Goal: Task Accomplishment & Management: Complete application form

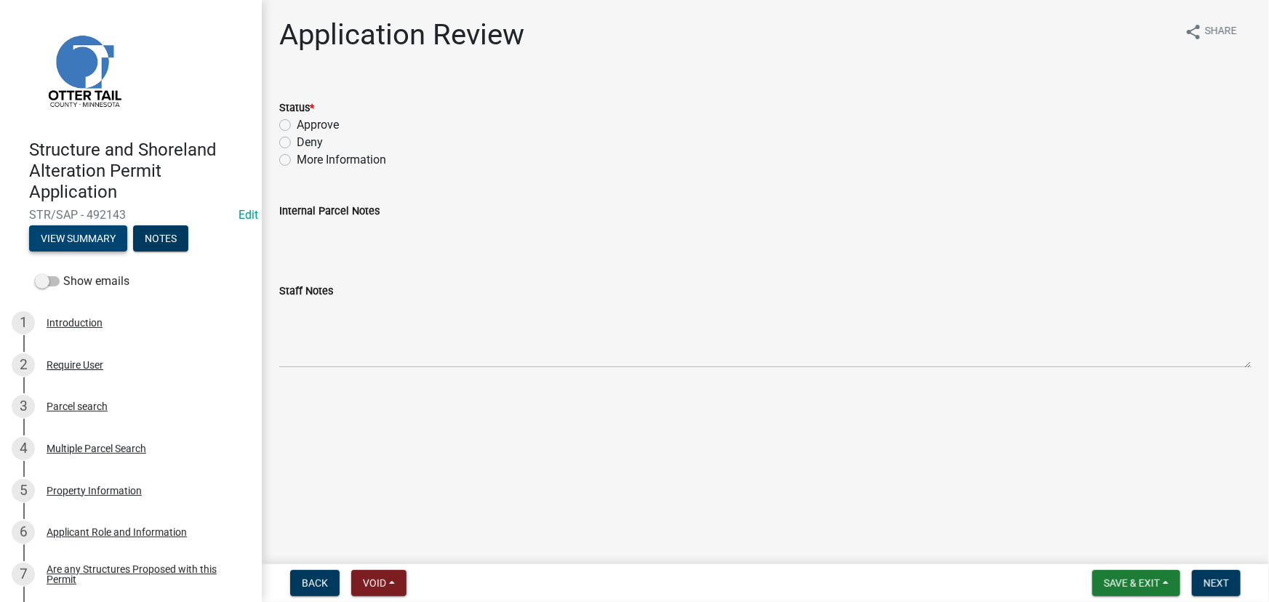
click at [73, 233] on button "View Summary" at bounding box center [78, 238] width 98 height 26
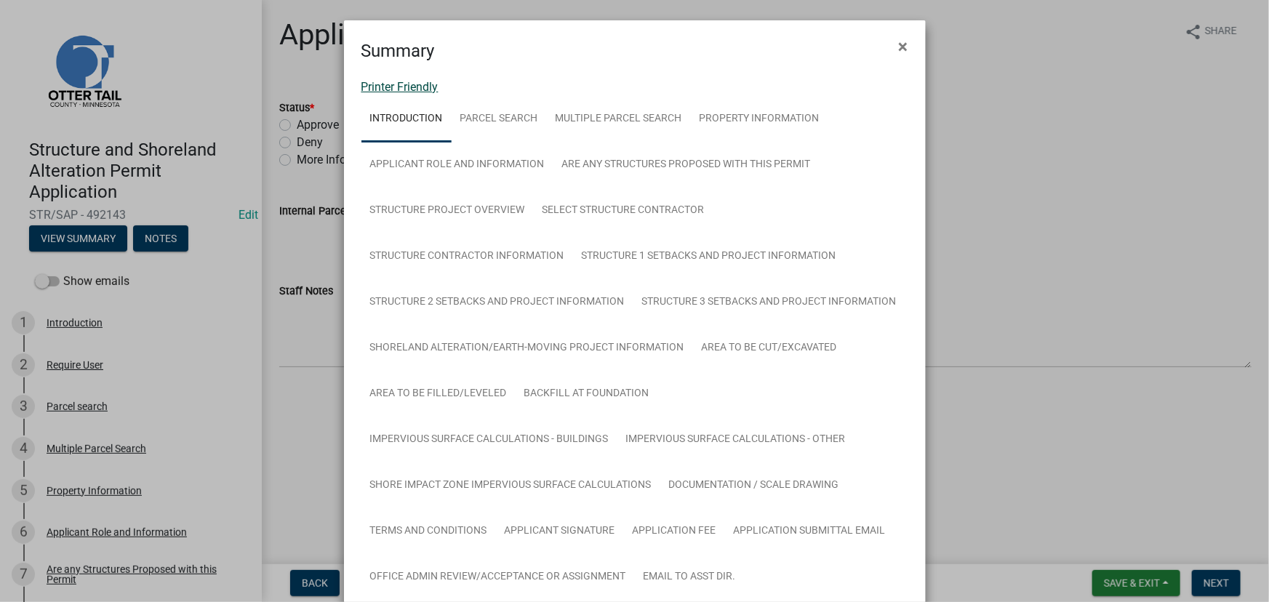
click at [420, 83] on link "Printer Friendly" at bounding box center [400, 87] width 77 height 14
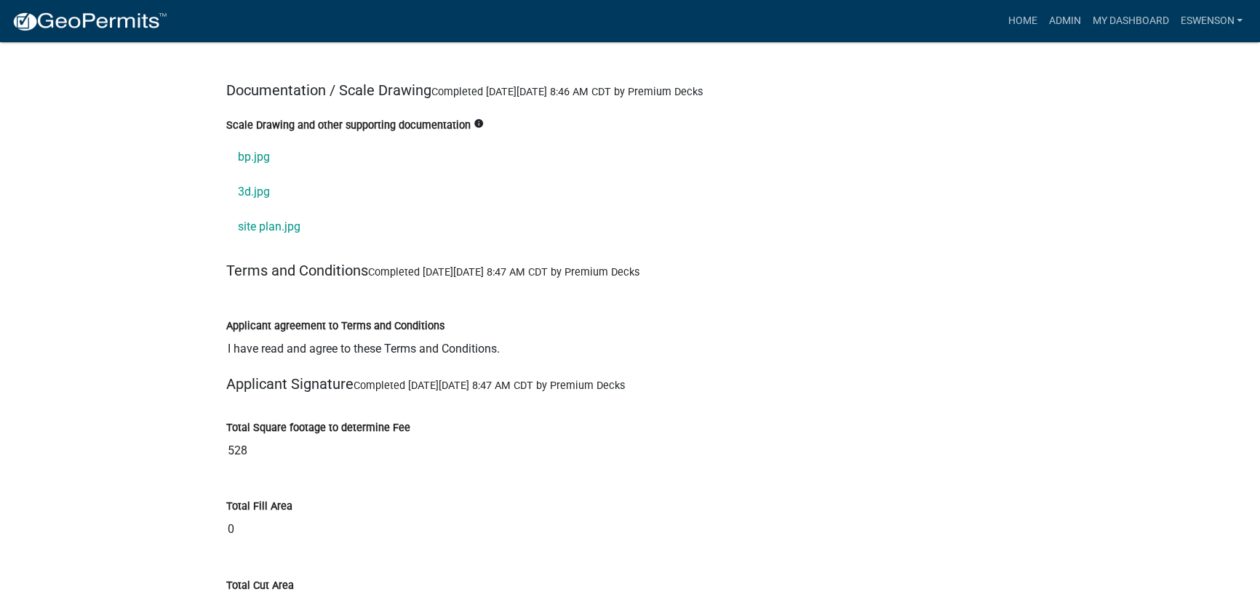
scroll to position [16645, 0]
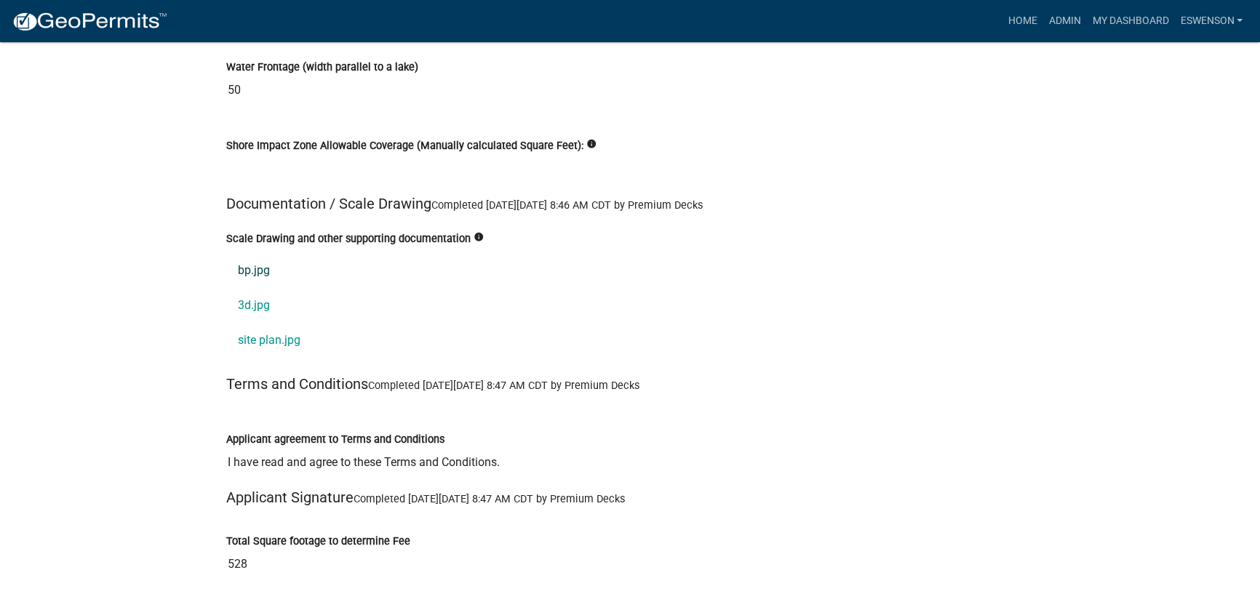
click at [268, 253] on link "bp.jpg" at bounding box center [629, 270] width 807 height 35
click at [263, 288] on link "3d.jpg" at bounding box center [629, 305] width 807 height 35
click at [289, 323] on link "site plan.jpg" at bounding box center [629, 340] width 807 height 35
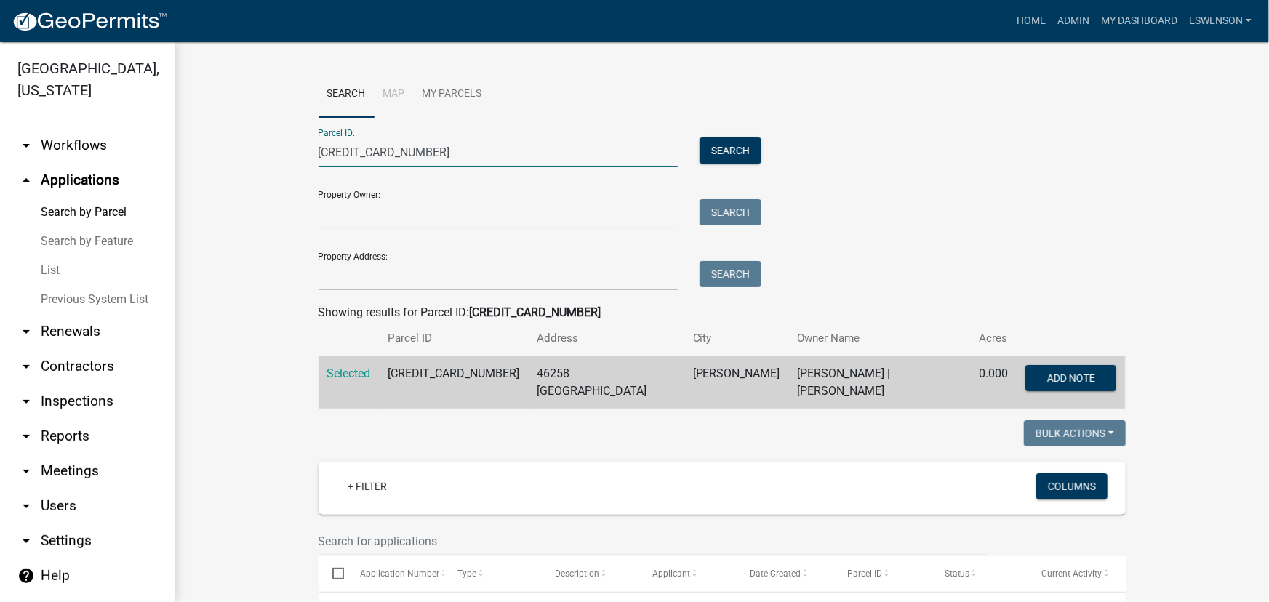
click at [411, 152] on input "30000990376000" at bounding box center [499, 152] width 360 height 30
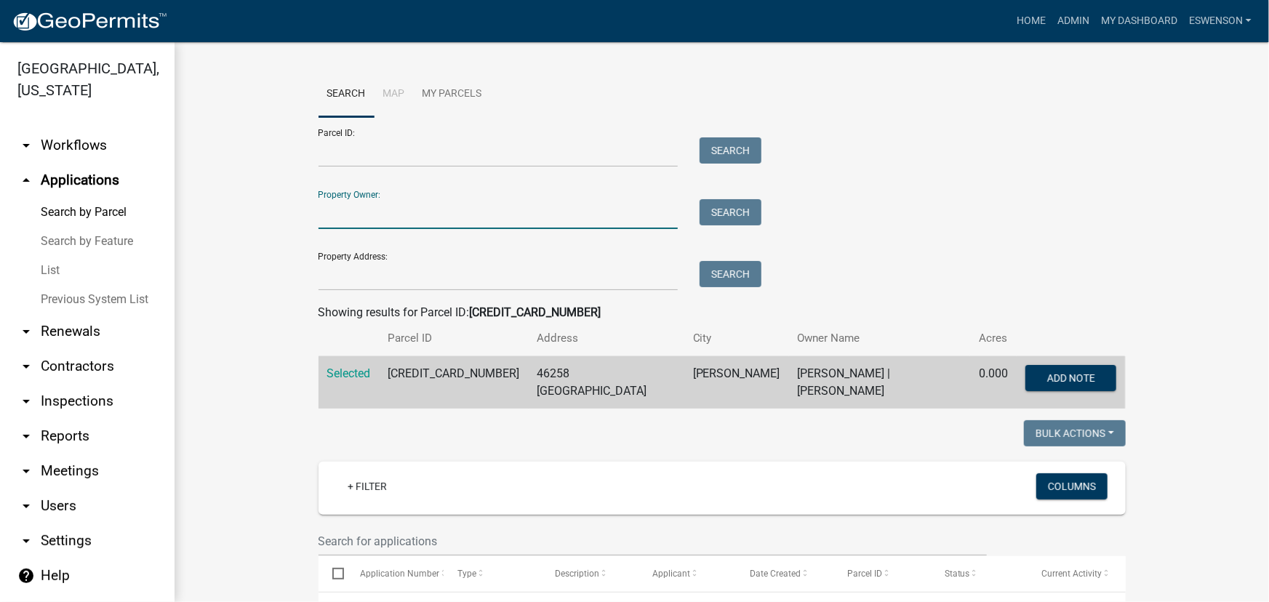
type input "j"
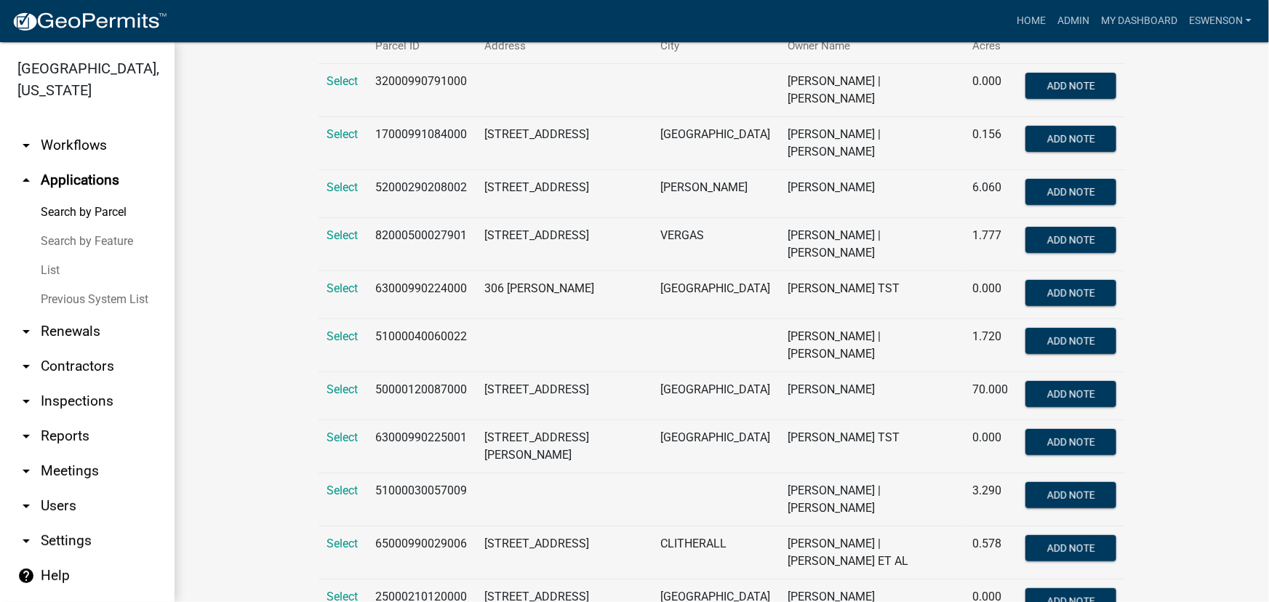
scroll to position [231, 0]
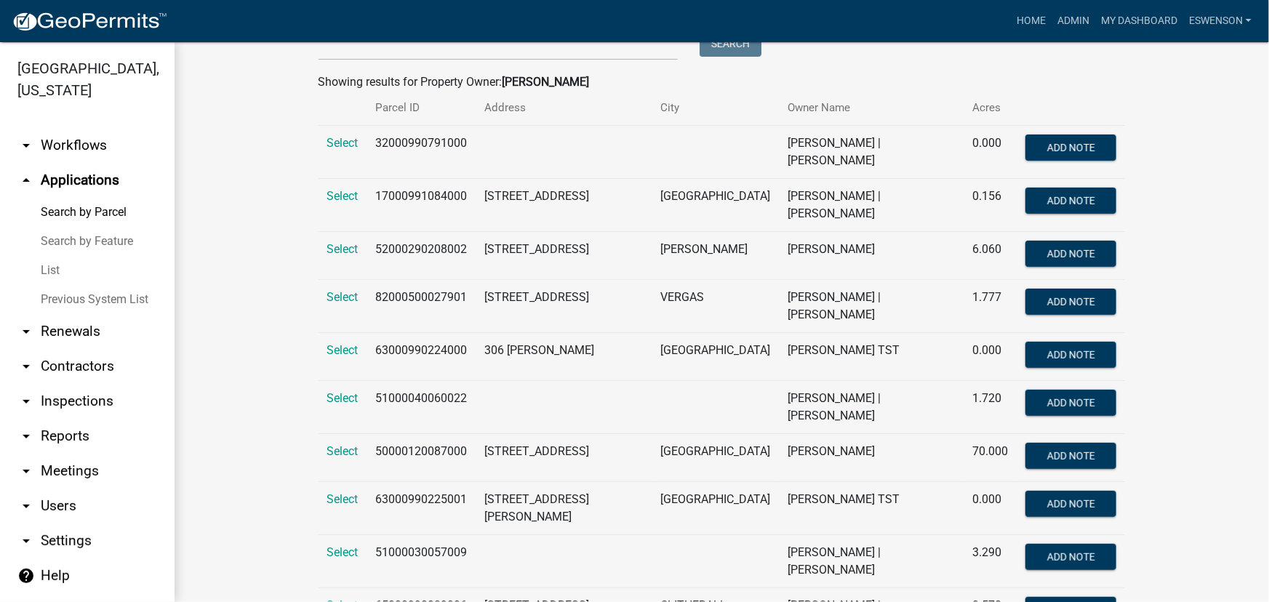
type input "halverson"
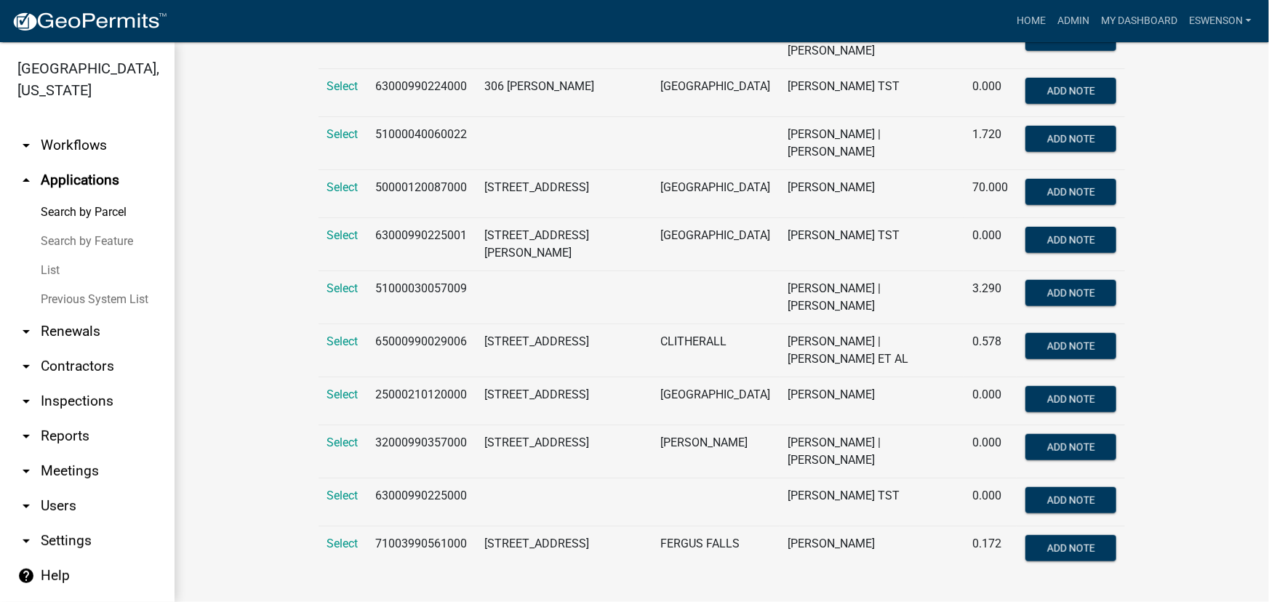
scroll to position [0, 0]
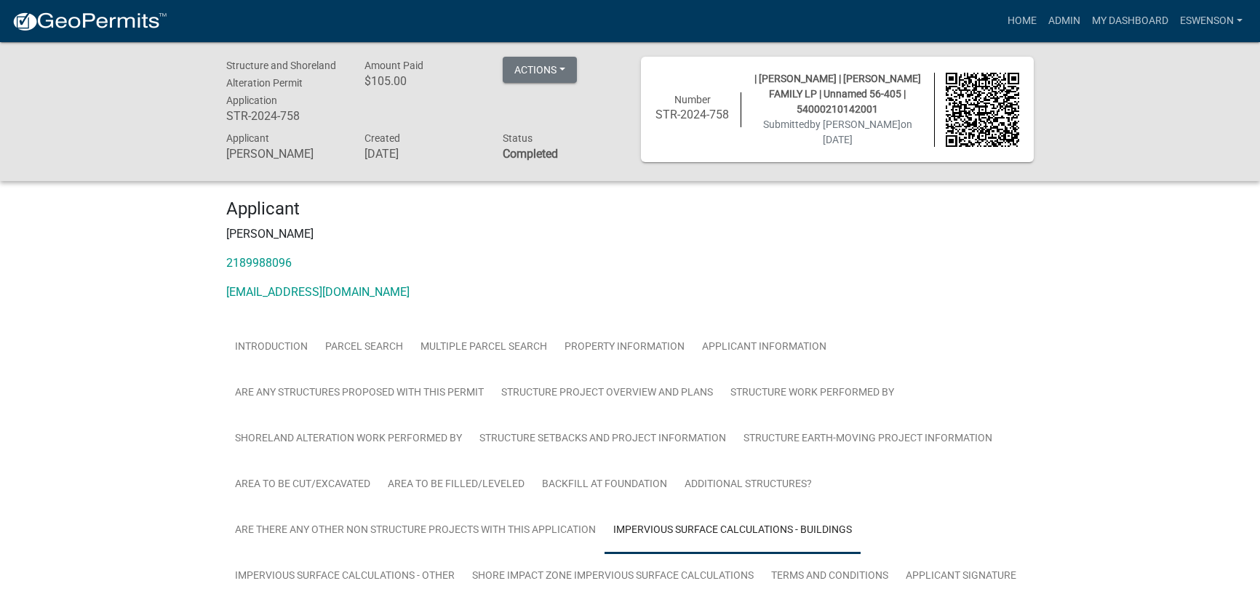
scroll to position [781, 0]
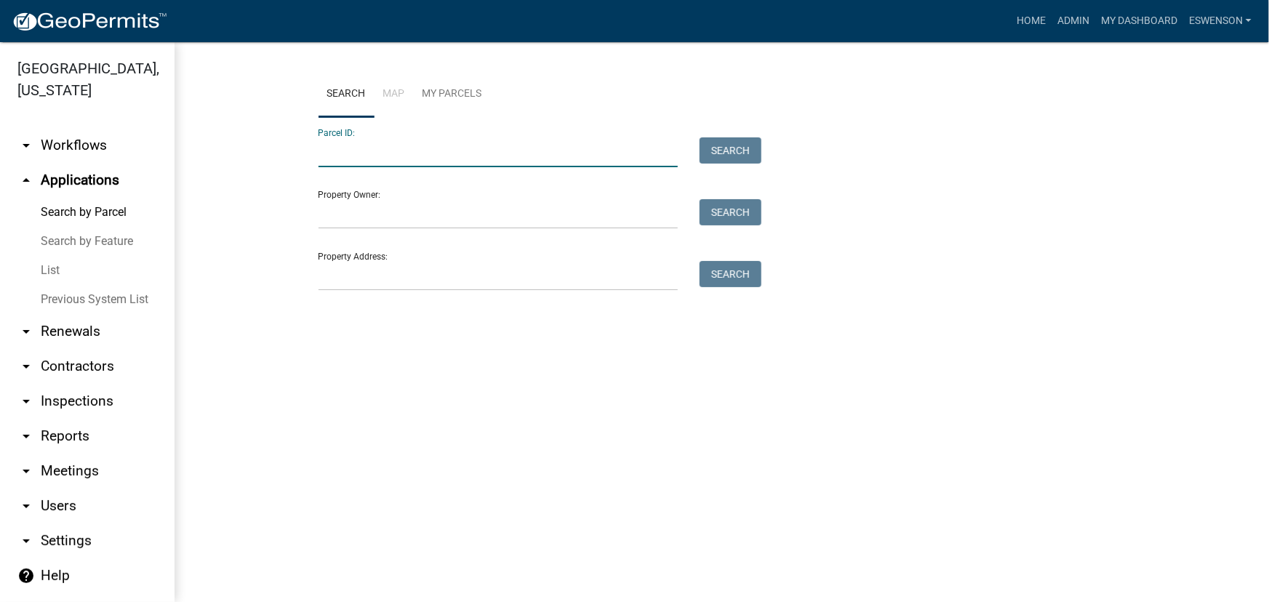
click at [452, 156] on input "Parcel ID:" at bounding box center [499, 152] width 360 height 30
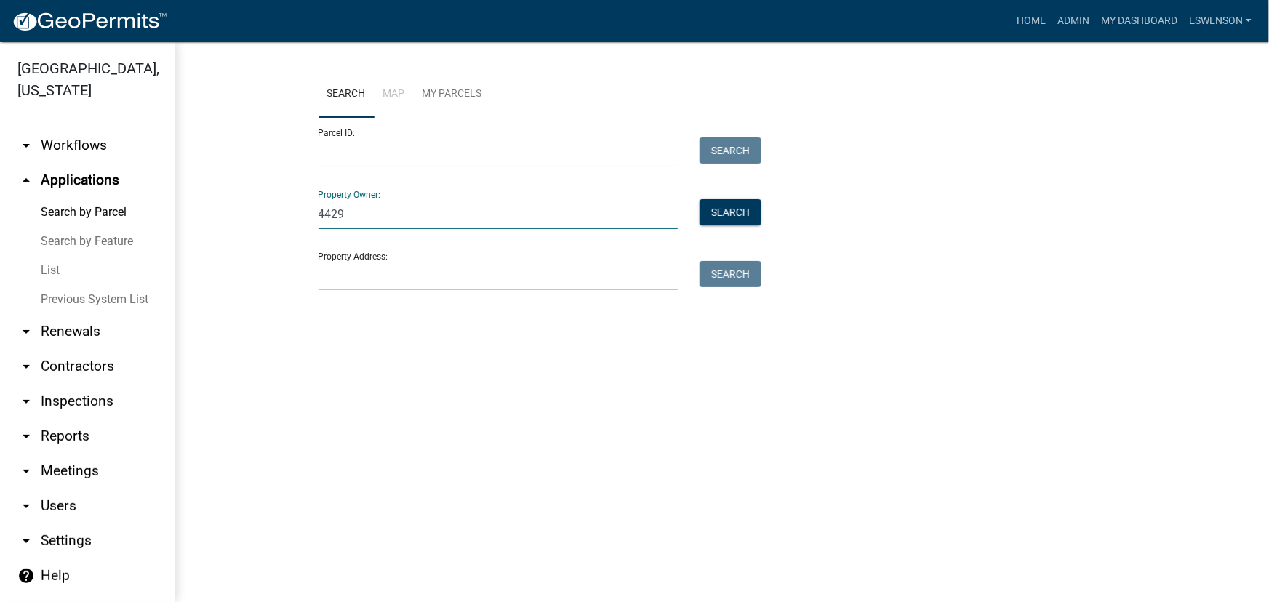
type input "44290"
drag, startPoint x: 354, startPoint y: 225, endPoint x: 262, endPoint y: 230, distance: 91.8
click at [263, 230] on wm-workflow-application-search-view "Search Map My Parcels Parcel ID: Search Property Owner: 44290 Search Property A…" at bounding box center [722, 210] width 1037 height 279
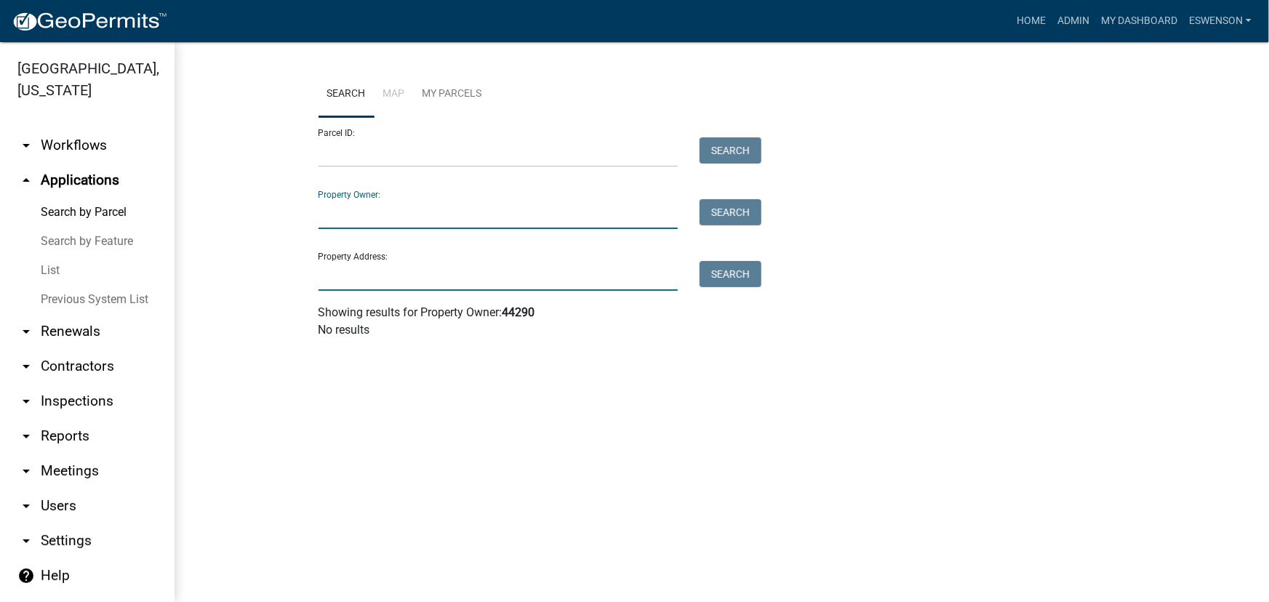
click at [331, 273] on input "Property Address:" at bounding box center [499, 276] width 360 height 30
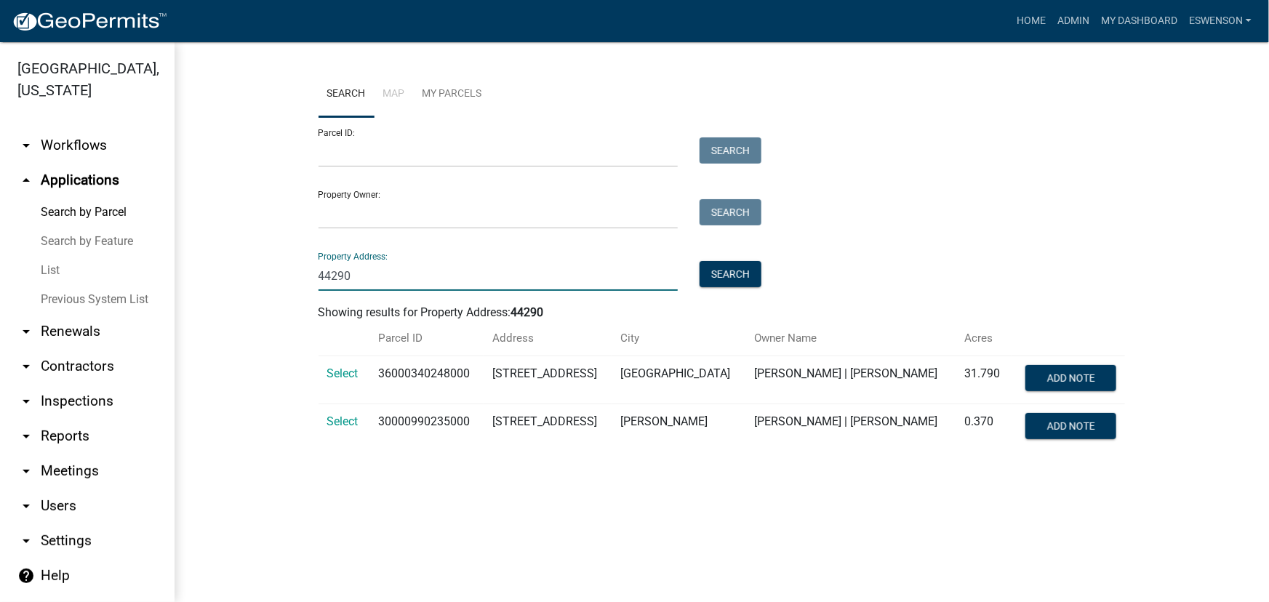
type input "44290"
click at [435, 420] on td "30000990235000" at bounding box center [427, 428] width 114 height 48
copy td "30000990235000"
click at [346, 422] on span "Select" at bounding box center [342, 422] width 31 height 14
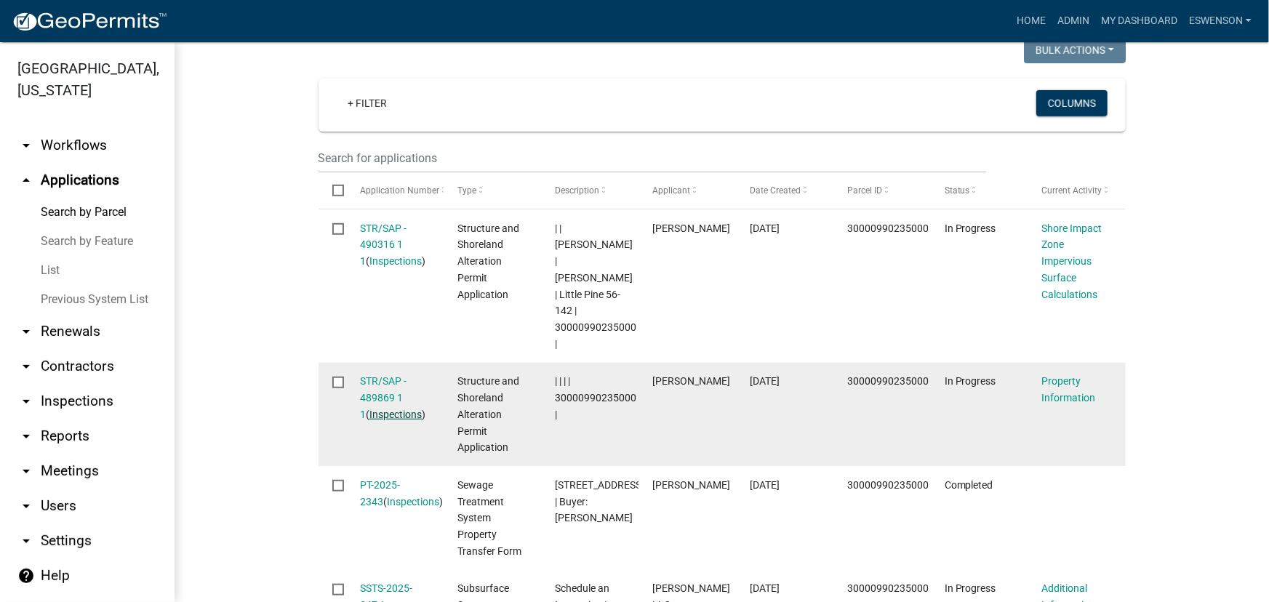
scroll to position [463, 0]
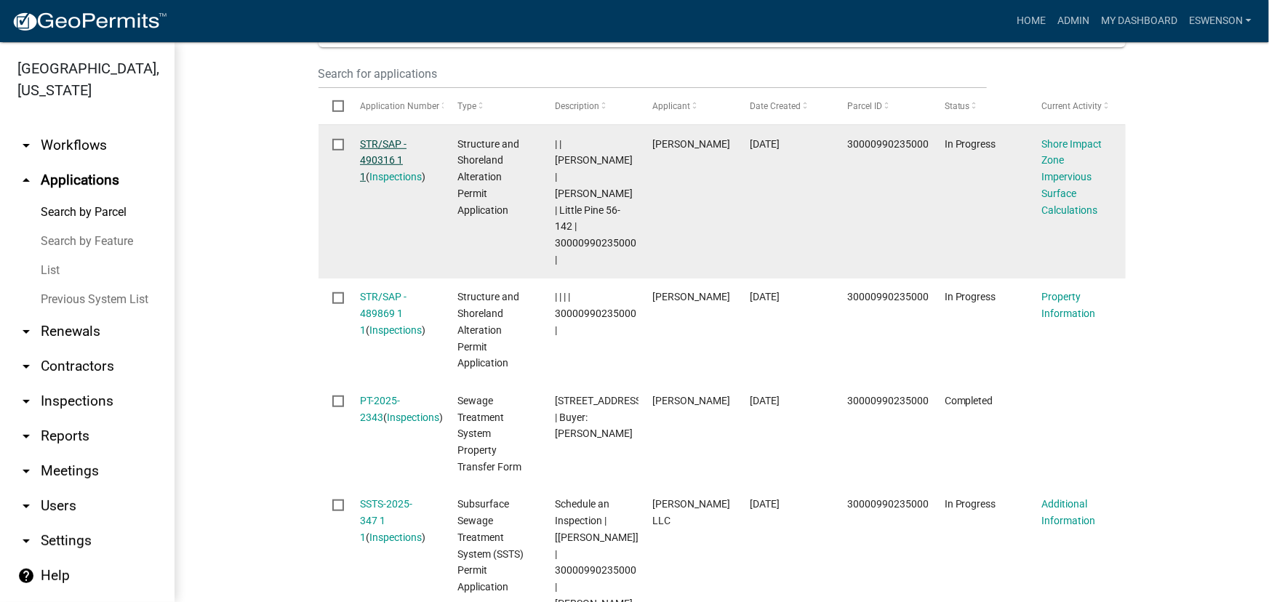
click at [378, 152] on link "STR/SAP - 490316 1 1" at bounding box center [383, 160] width 47 height 45
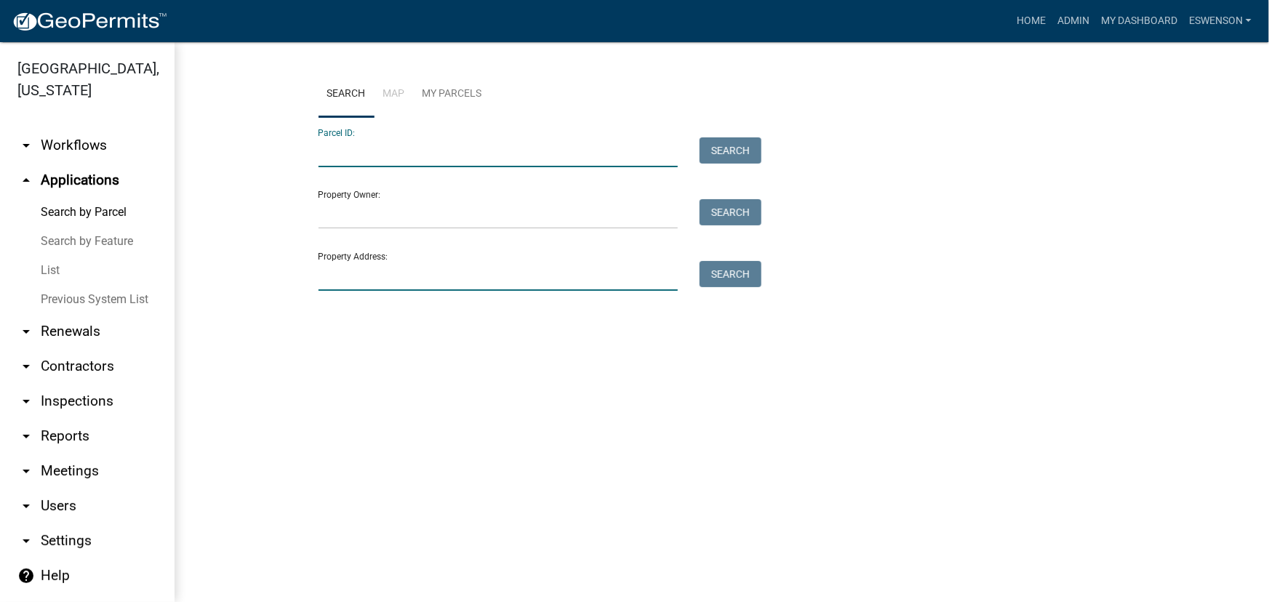
drag, startPoint x: 420, startPoint y: 154, endPoint x: 354, endPoint y: 262, distance: 126.0
click at [354, 262] on input "Property Address:" at bounding box center [499, 276] width 360 height 30
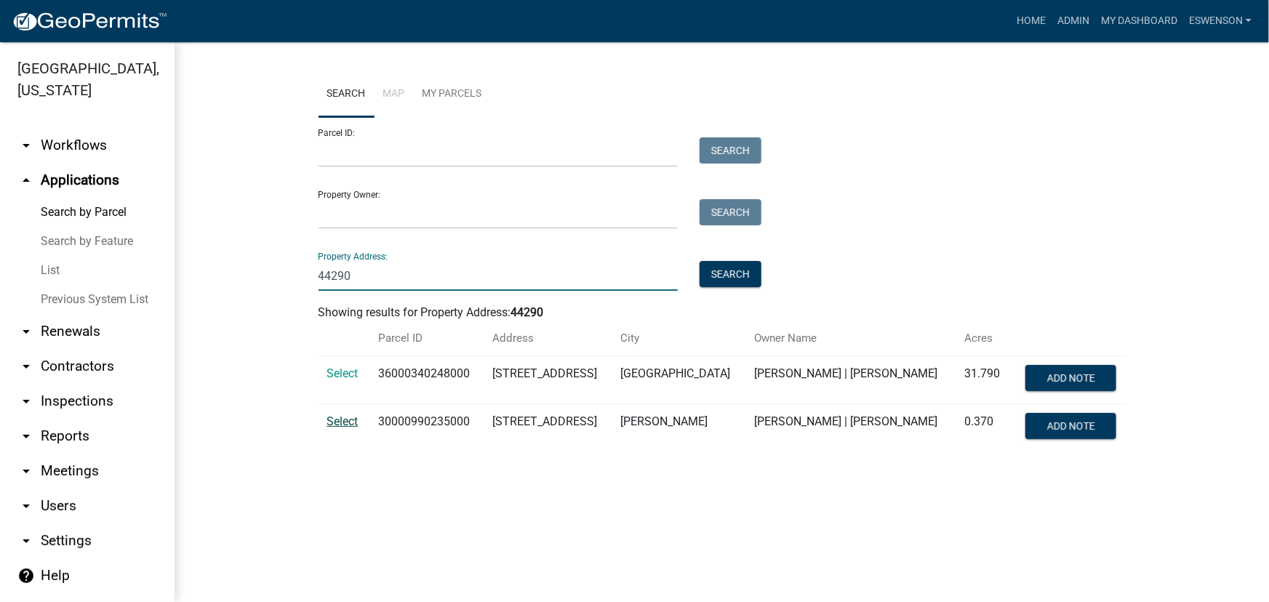
type input "44290"
click at [337, 417] on span "Select" at bounding box center [342, 422] width 31 height 14
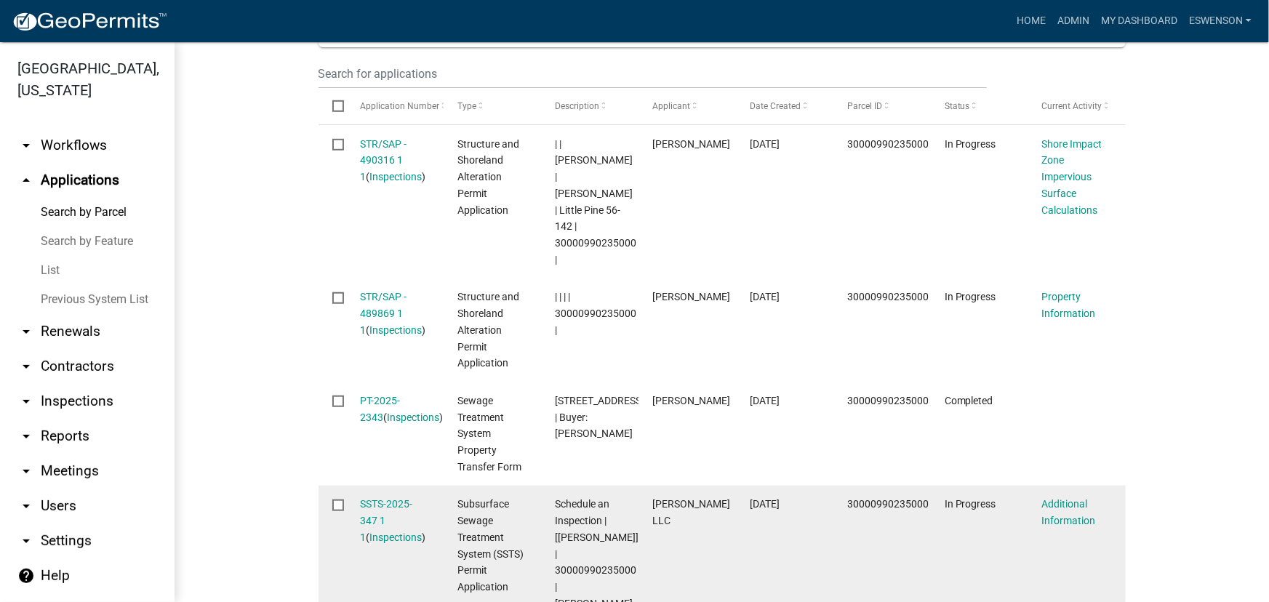
scroll to position [396, 0]
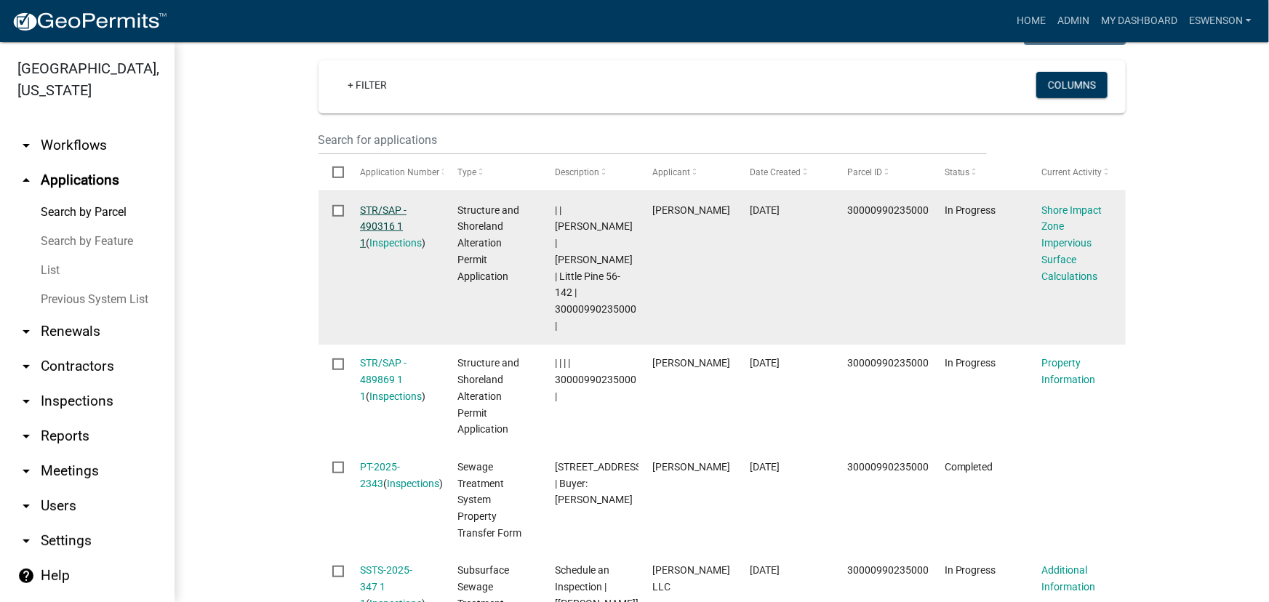
click at [391, 236] on link "STR/SAP - 490316 1 1" at bounding box center [383, 226] width 47 height 45
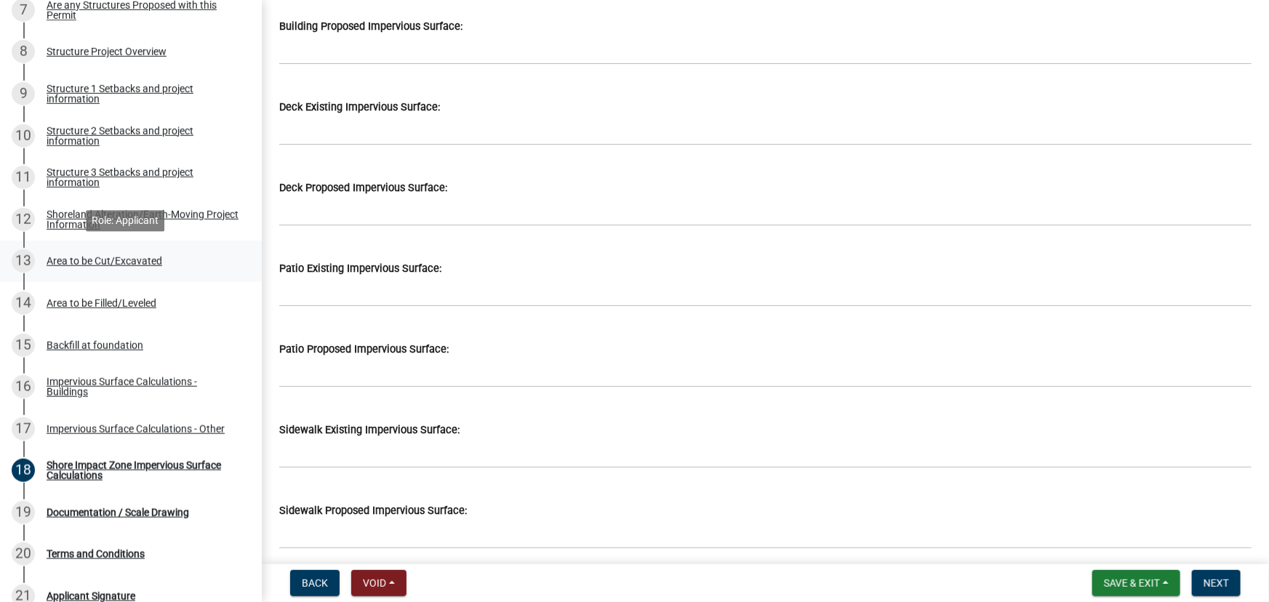
scroll to position [793, 0]
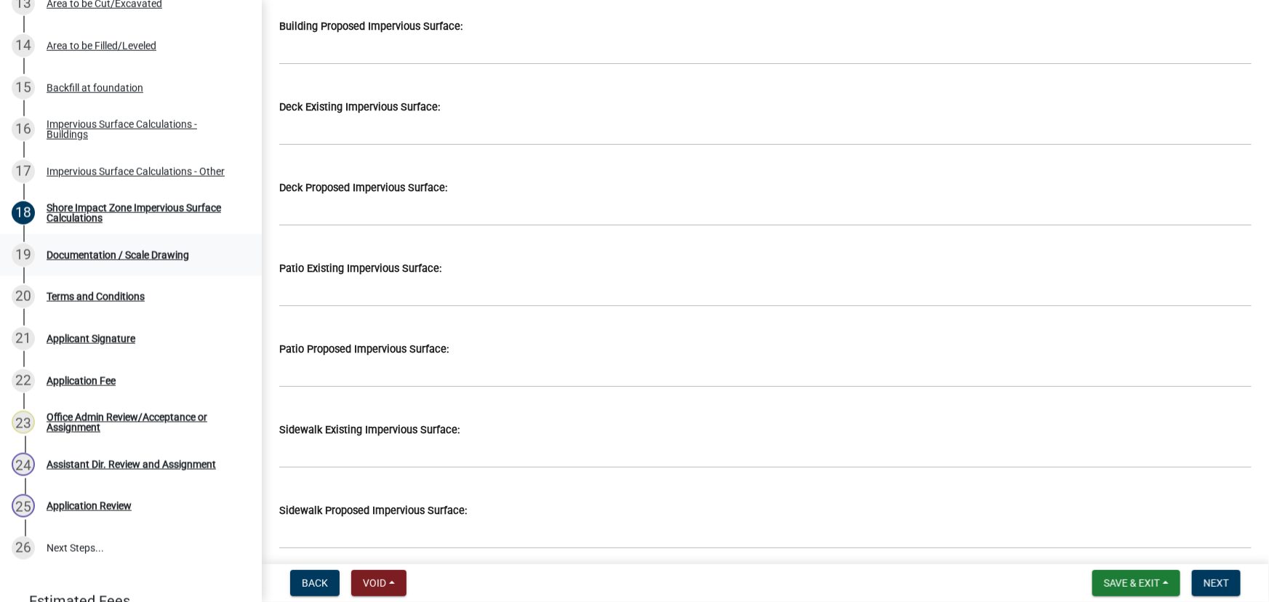
click at [101, 244] on div "19 Documentation / Scale Drawing" at bounding box center [125, 255] width 227 height 23
click at [1206, 580] on span "Next" at bounding box center [1216, 584] width 25 height 12
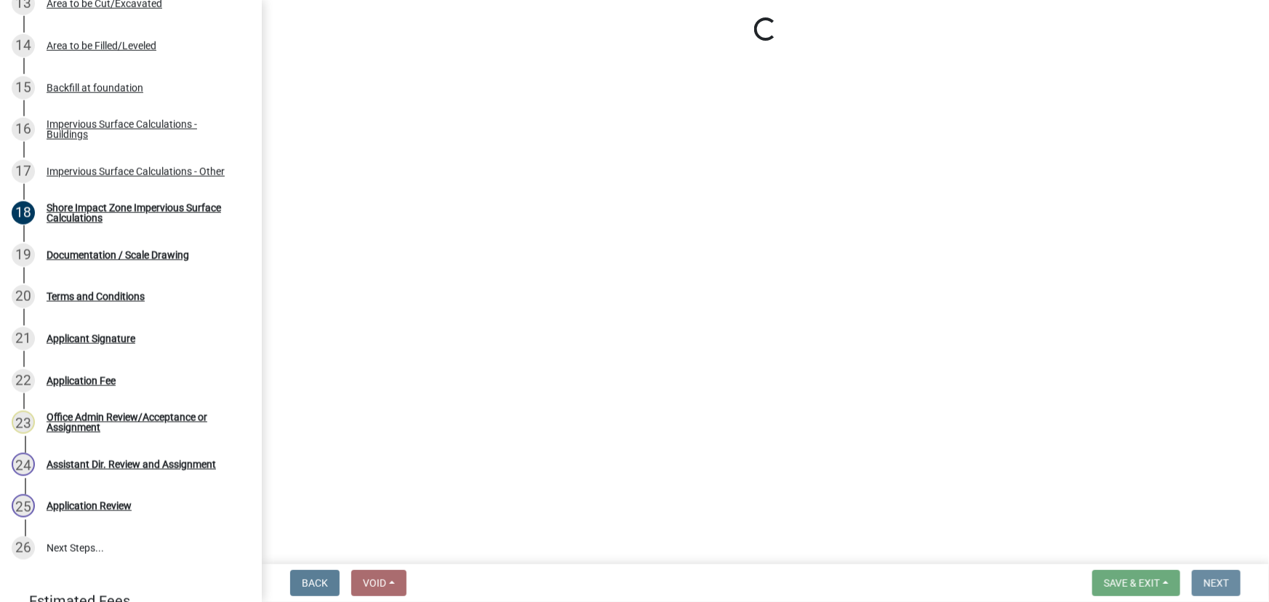
scroll to position [0, 0]
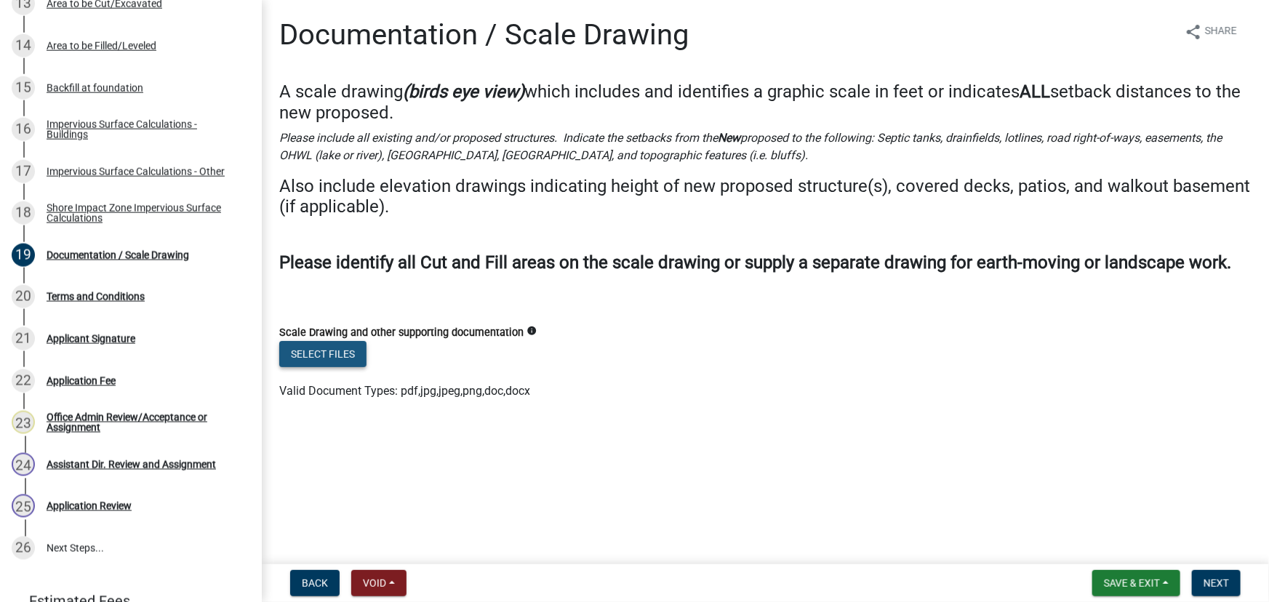
click at [325, 359] on button "Select files" at bounding box center [322, 354] width 87 height 26
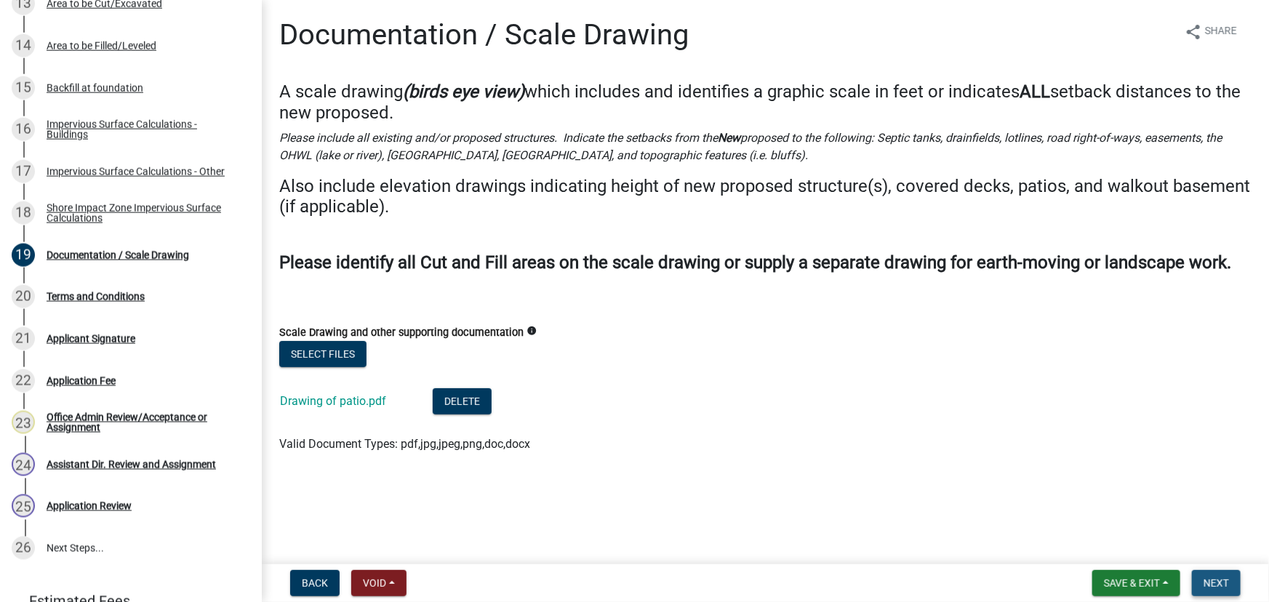
click at [1226, 593] on button "Next" at bounding box center [1216, 583] width 49 height 26
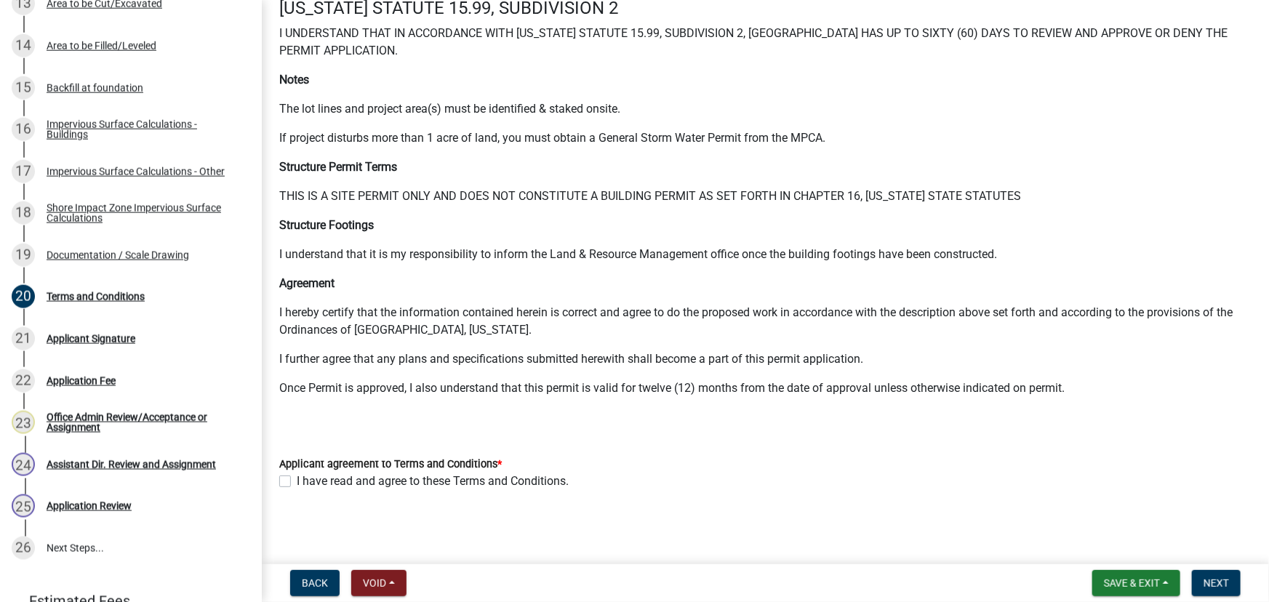
scroll to position [84, 0]
click at [341, 482] on label "I have read and agree to these Terms and Conditions." at bounding box center [433, 480] width 272 height 17
click at [306, 482] on input "I have read and agree to these Terms and Conditions." at bounding box center [301, 476] width 9 height 9
checkbox input "true"
click at [1205, 579] on span "Next" at bounding box center [1216, 584] width 25 height 12
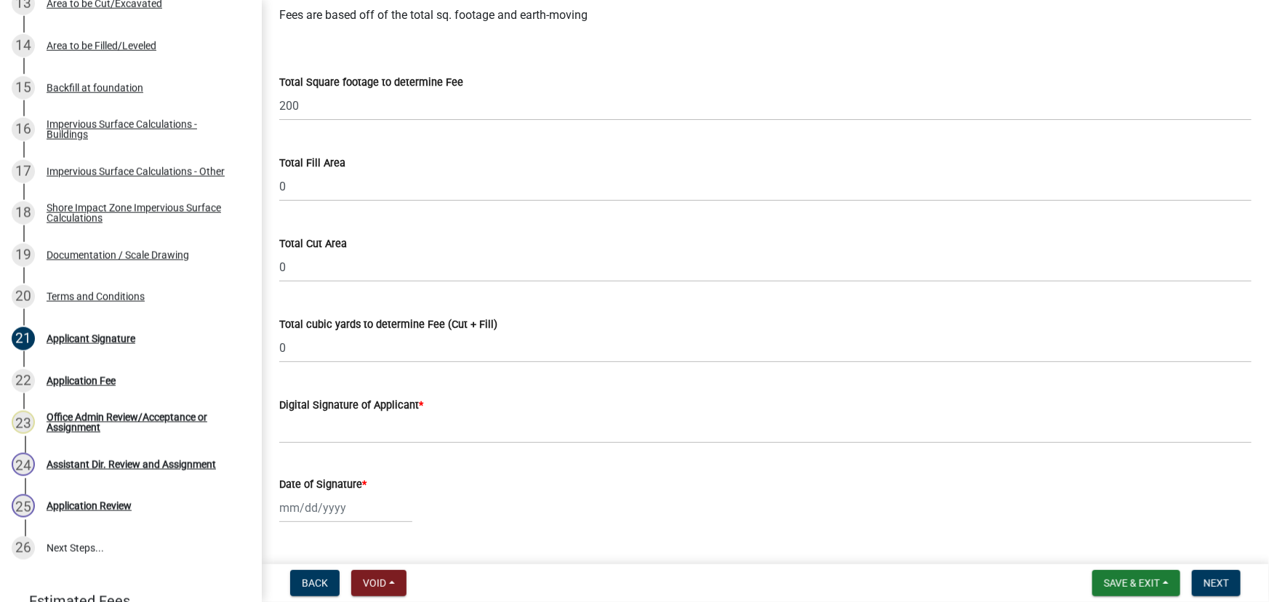
scroll to position [132, 0]
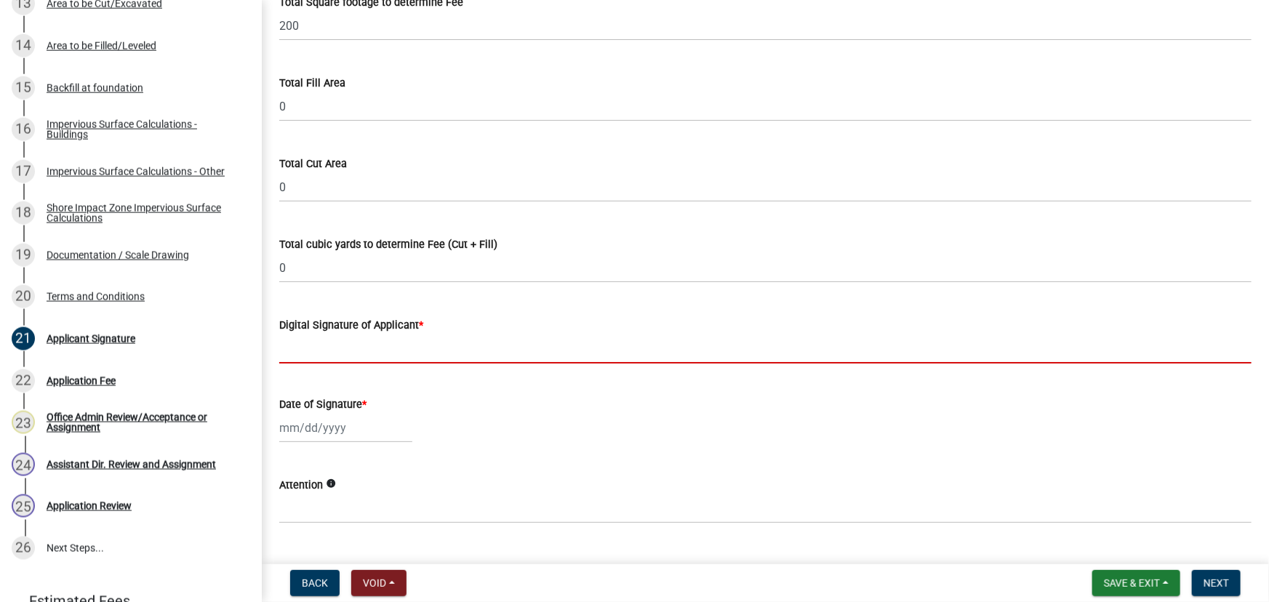
click at [356, 348] on input "Digital Signature of Applicant *" at bounding box center [765, 349] width 972 height 30
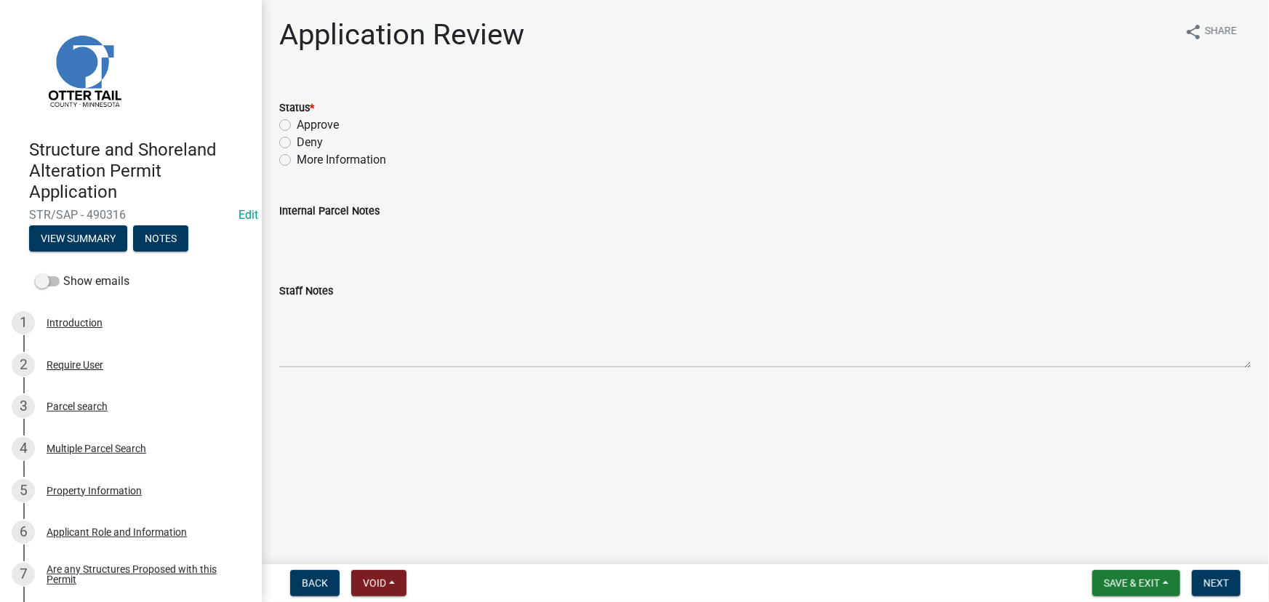
click at [330, 122] on label "Approve" at bounding box center [318, 124] width 42 height 17
click at [306, 122] on input "Approve" at bounding box center [301, 120] width 9 height 9
radio input "true"
click at [1216, 583] on span "Next" at bounding box center [1216, 584] width 25 height 12
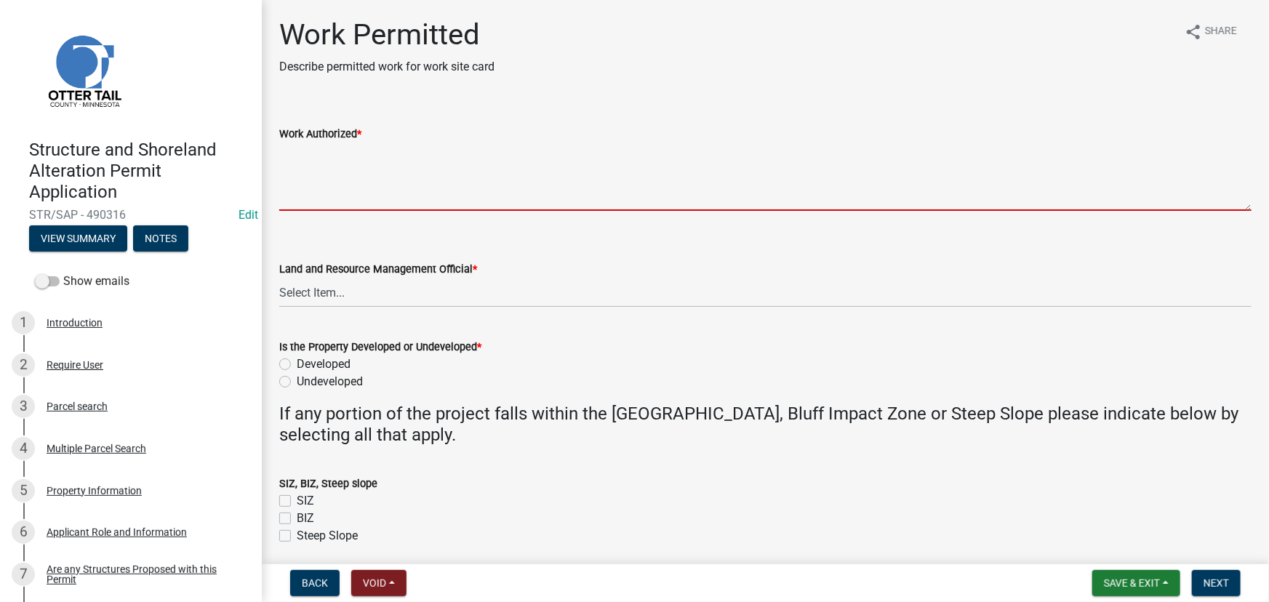
click at [516, 204] on textarea "Work Authorized *" at bounding box center [765, 177] width 972 height 68
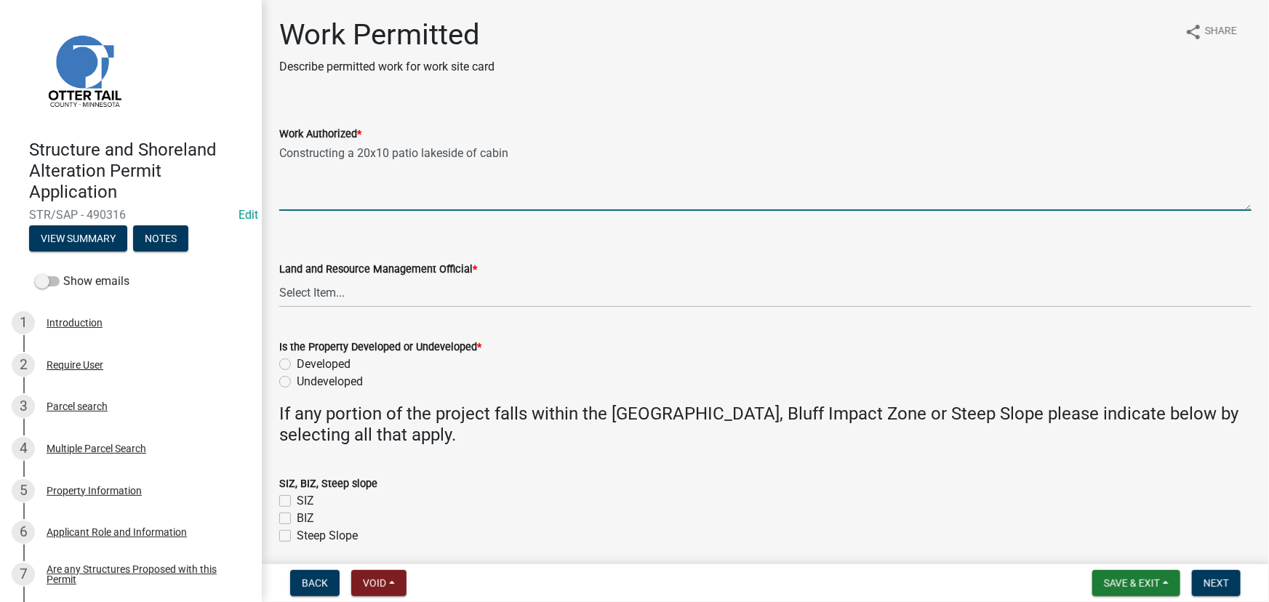
click at [346, 184] on textarea "Constructing a 20x10 patio lakeside of cabin" at bounding box center [765, 177] width 972 height 68
paste textarea "All setbacks and impervious surface requirements to be met. Top dress, seed and…"
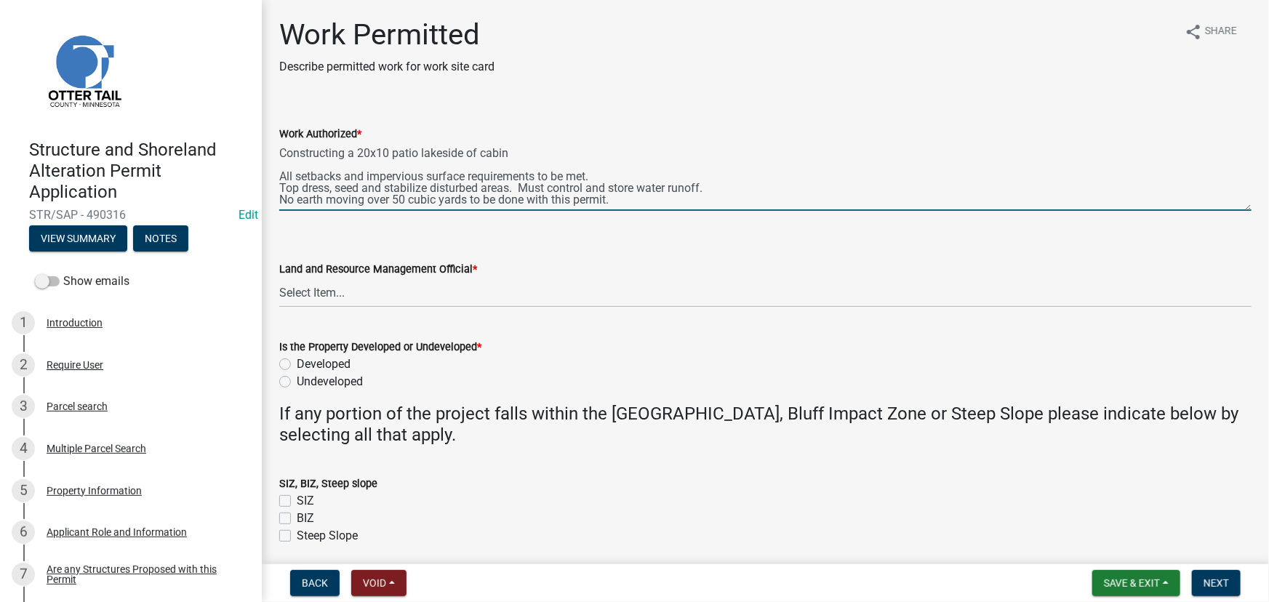
drag, startPoint x: 367, startPoint y: 174, endPoint x: 276, endPoint y: 168, distance: 90.4
click at [276, 168] on div "Work Authorized * Constructing a 20x10 patio lakeside of cabin All setbacks and…" at bounding box center [765, 158] width 994 height 106
click at [740, 181] on textarea "Constructing a 20x10 patio lakeside of cabin Impervious surface requirements to…" at bounding box center [765, 177] width 972 height 68
click at [733, 189] on textarea "Constructing a 20x10 patio lakeside of cabin Impervious surface requirements to…" at bounding box center [765, 177] width 972 height 68
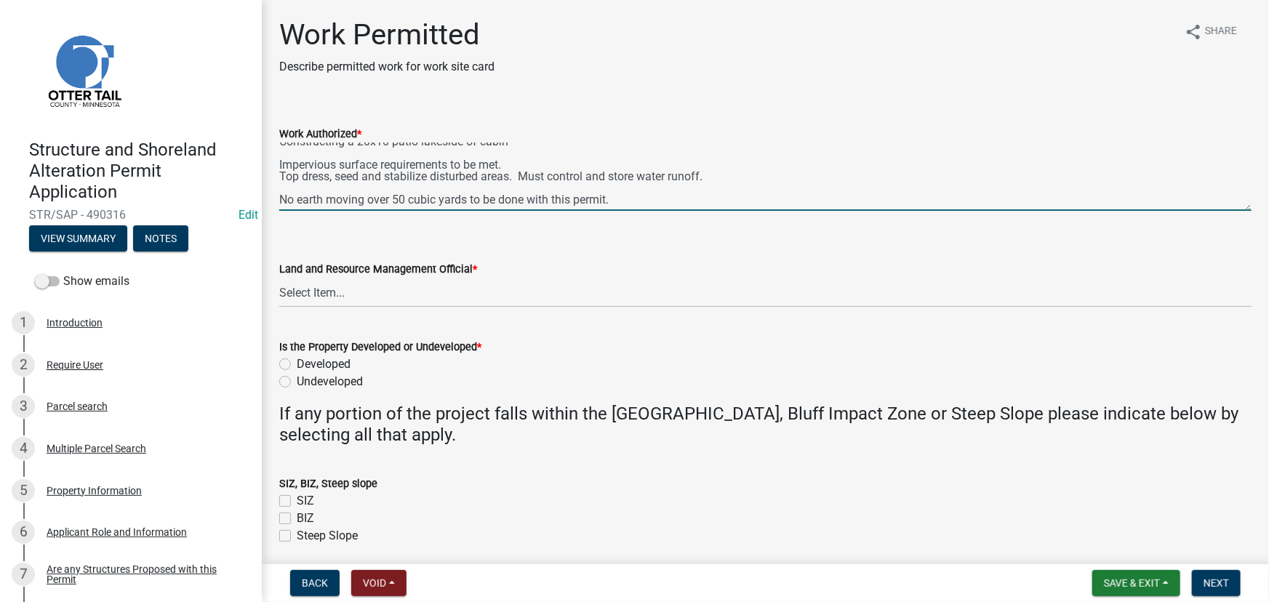
click at [365, 207] on textarea "Constructing a 20x10 patio lakeside of cabin Impervious surface requirements to…" at bounding box center [765, 177] width 972 height 68
type textarea "Constructing a 20x10 patio lakeside of cabin Impervious surface requirements to…"
drag, startPoint x: 352, startPoint y: 296, endPoint x: 339, endPoint y: 319, distance: 26.1
click at [352, 296] on select "Select Item... Alexis Newark Amy Busko Andrea Perales Brittany Tollefson Christ…" at bounding box center [765, 293] width 972 height 30
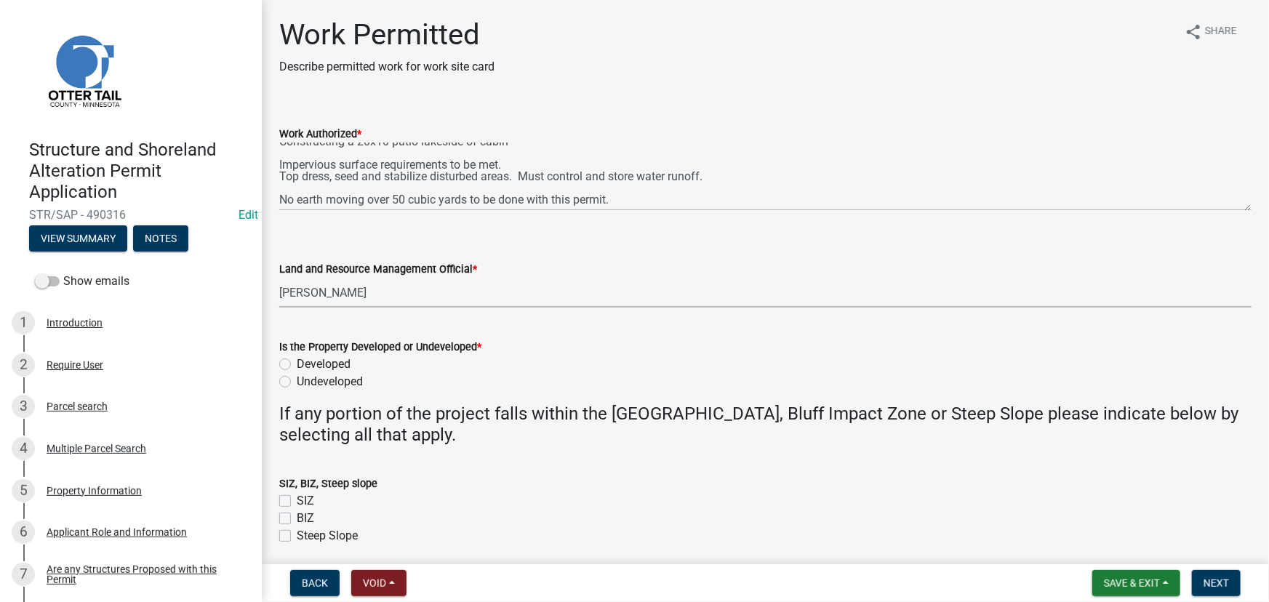
click at [279, 278] on select "Select Item... Alexis Newark Amy Busko Andrea Perales Brittany Tollefson Christ…" at bounding box center [765, 293] width 972 height 30
select select "190fd4c8-42ef-492b-a4a0-a0213555944c"
click at [322, 362] on label "Developed" at bounding box center [324, 364] width 54 height 17
click at [306, 362] on input "Developed" at bounding box center [301, 360] width 9 height 9
radio input "true"
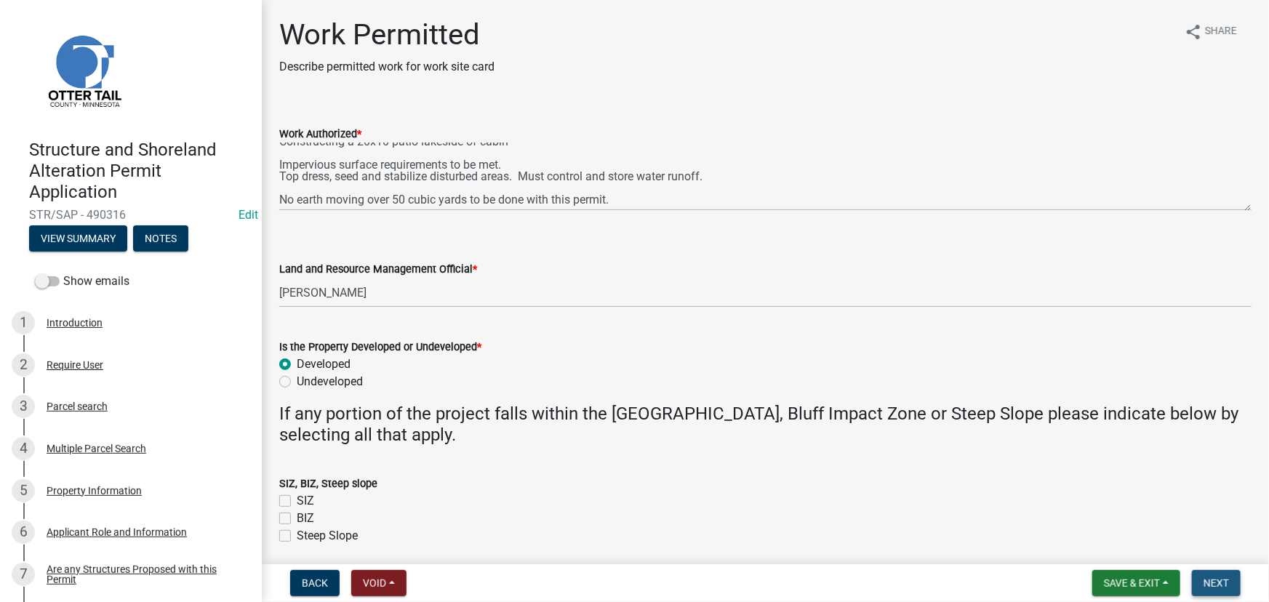
click at [1214, 583] on span "Next" at bounding box center [1216, 584] width 25 height 12
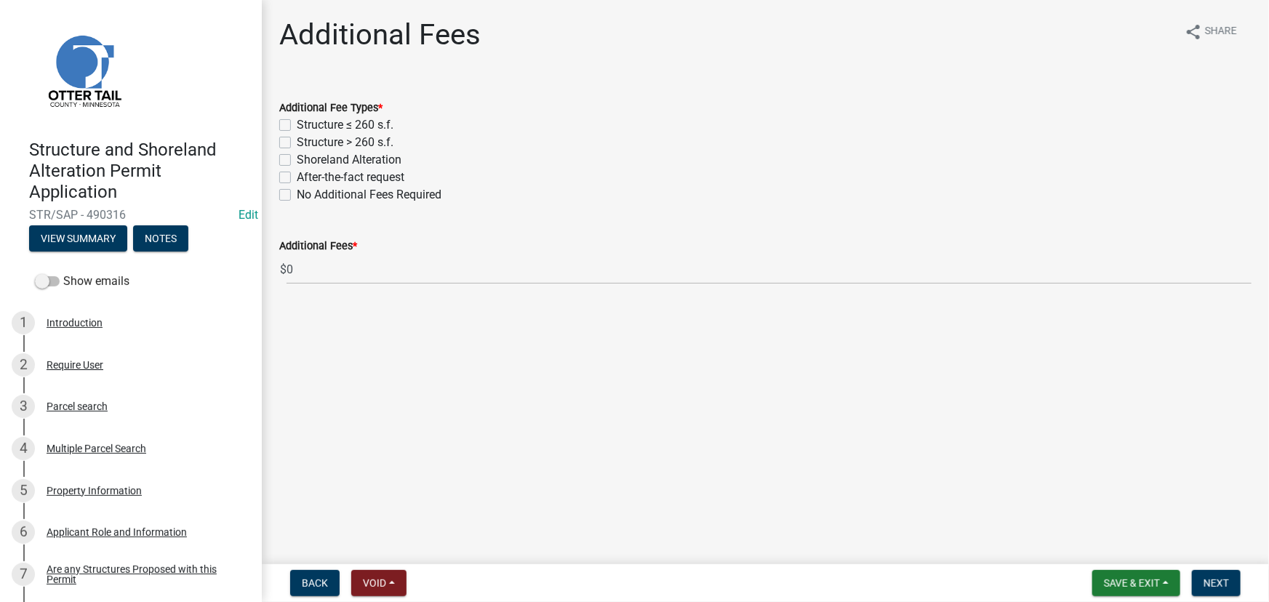
click at [350, 159] on label "Shoreland Alteration" at bounding box center [349, 159] width 105 height 17
click at [306, 159] on input "Shoreland Alteration" at bounding box center [301, 155] width 9 height 9
checkbox input "true"
checkbox input "false"
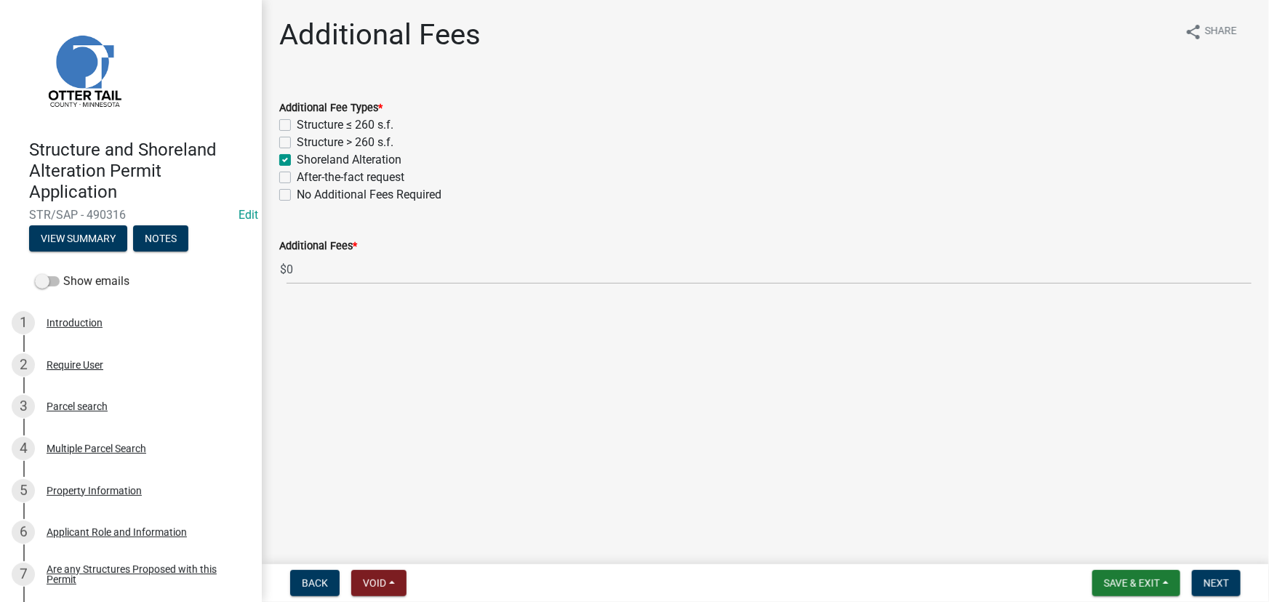
checkbox input "true"
checkbox input "false"
click at [1222, 586] on span "Next" at bounding box center [1216, 584] width 25 height 12
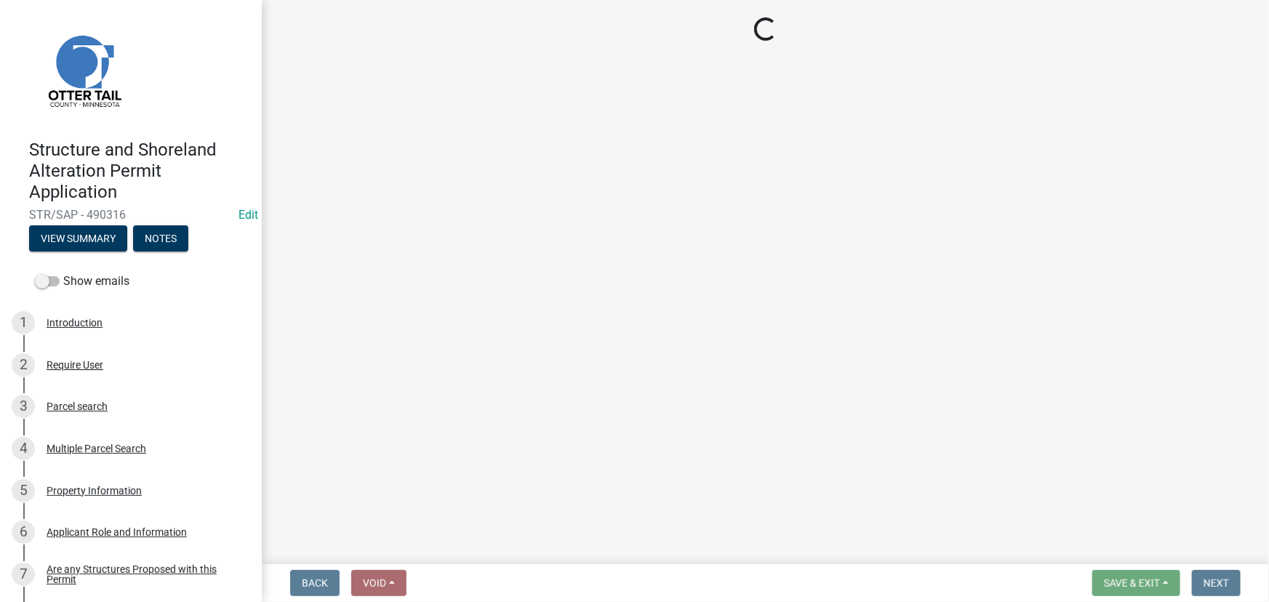
select select "3: 3"
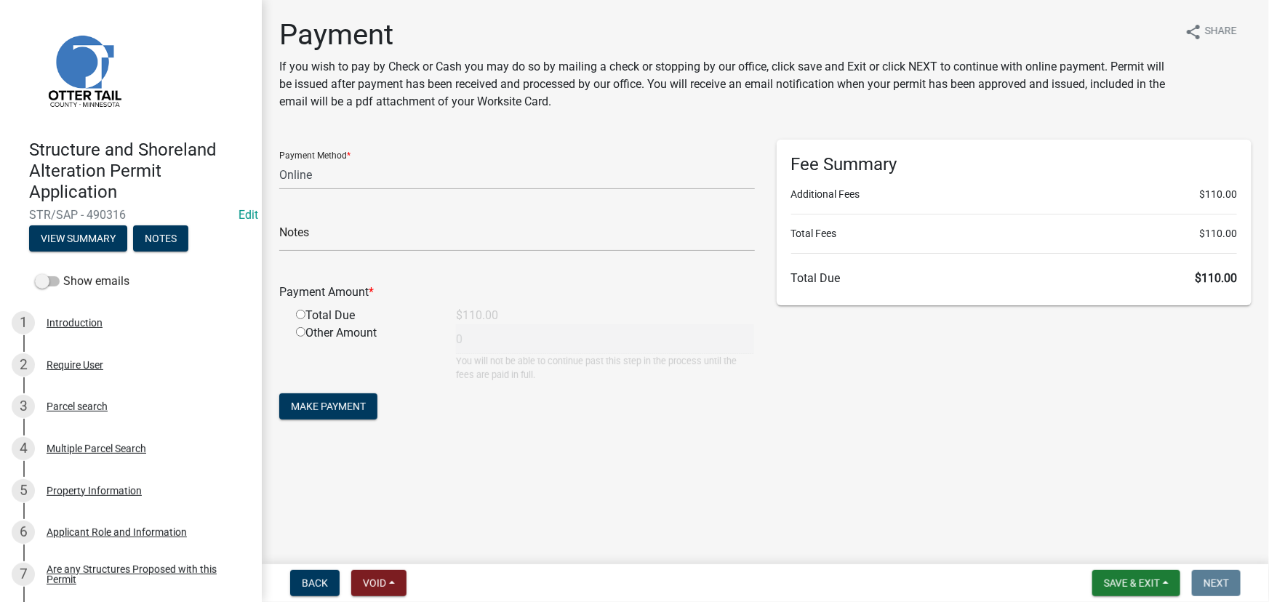
click at [300, 313] on input "radio" at bounding box center [300, 314] width 9 height 9
radio input "true"
type input "110"
click at [318, 164] on select "Credit Card POS Check Cash Online" at bounding box center [517, 175] width 476 height 30
select select "1: 0"
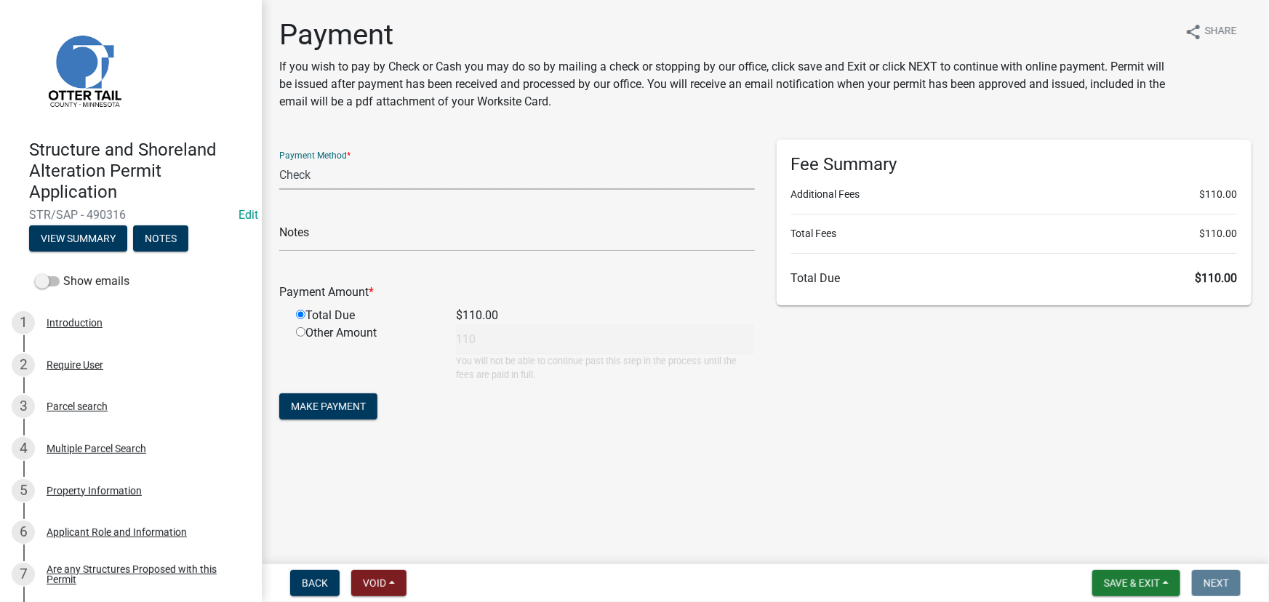
click at [279, 160] on select "Credit Card POS Check Cash Online" at bounding box center [517, 175] width 476 height 30
click at [317, 236] on input "text" at bounding box center [517, 237] width 476 height 30
type input "1471"
click at [334, 413] on button "Make Payment" at bounding box center [328, 407] width 98 height 26
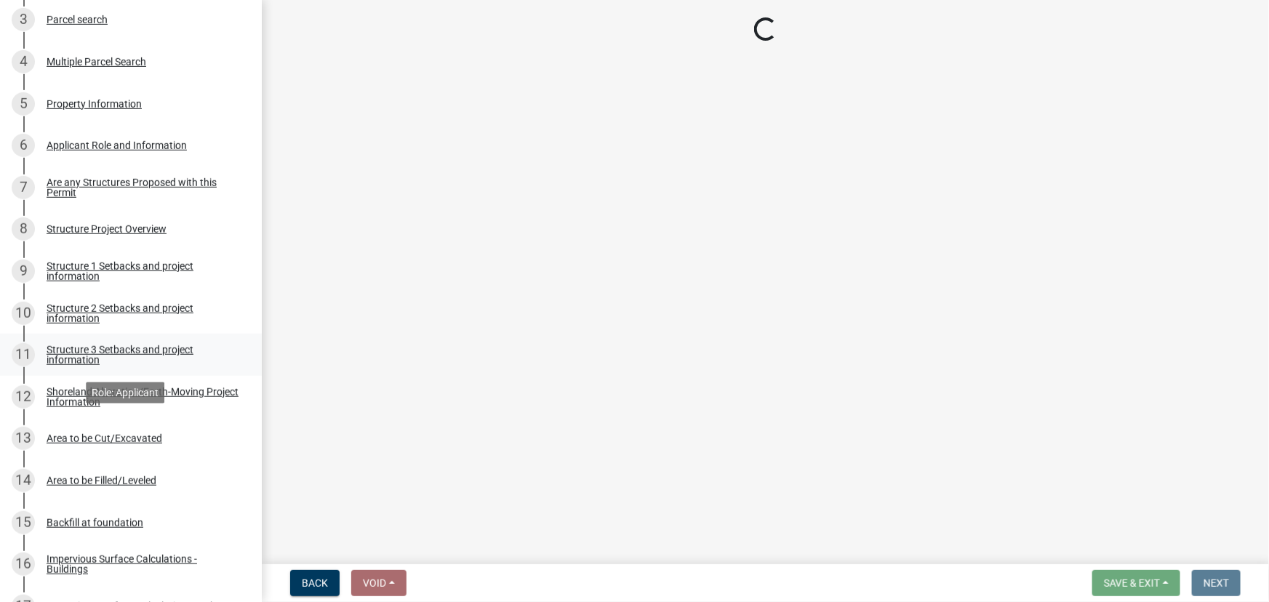
scroll to position [396, 0]
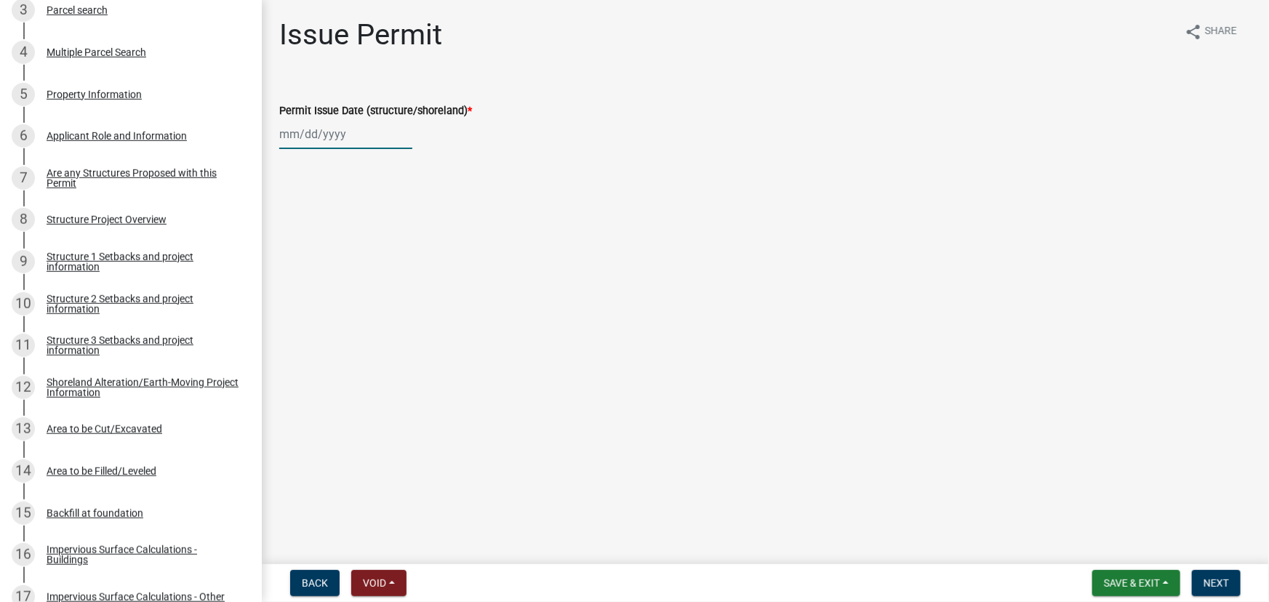
click at [327, 140] on div at bounding box center [345, 134] width 133 height 30
select select "10"
select select "2025"
click at [320, 258] on div "14" at bounding box center [316, 258] width 23 height 23
type input "[DATE]"
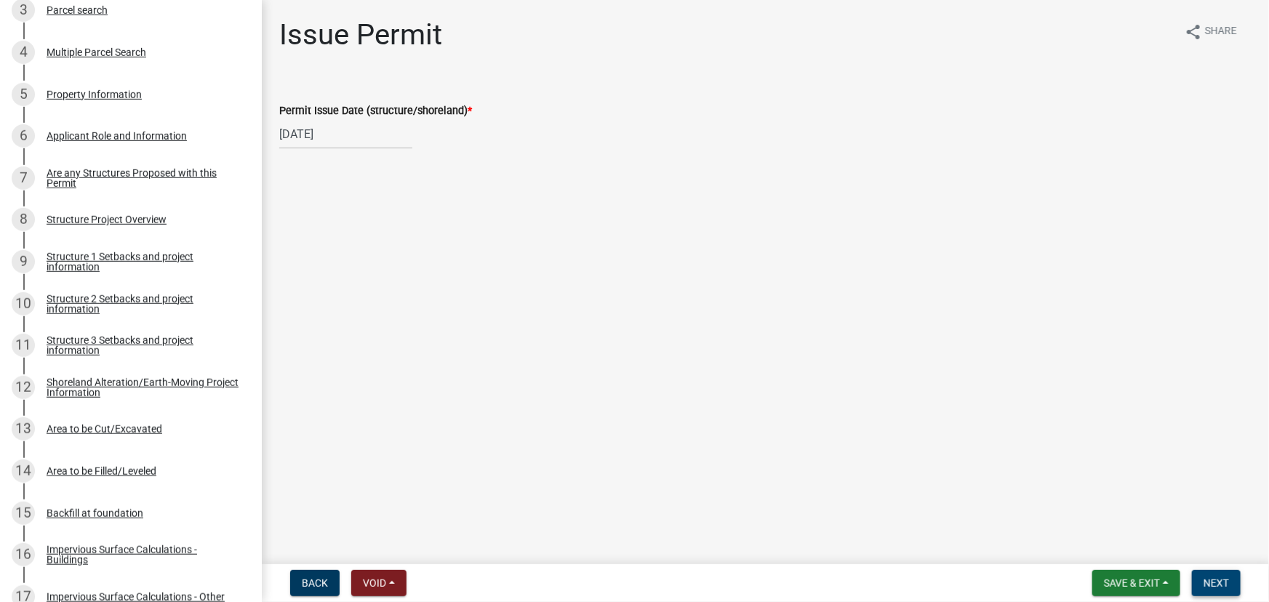
click at [1213, 579] on span "Next" at bounding box center [1216, 584] width 25 height 12
click at [1214, 587] on span "Next" at bounding box center [1216, 584] width 25 height 12
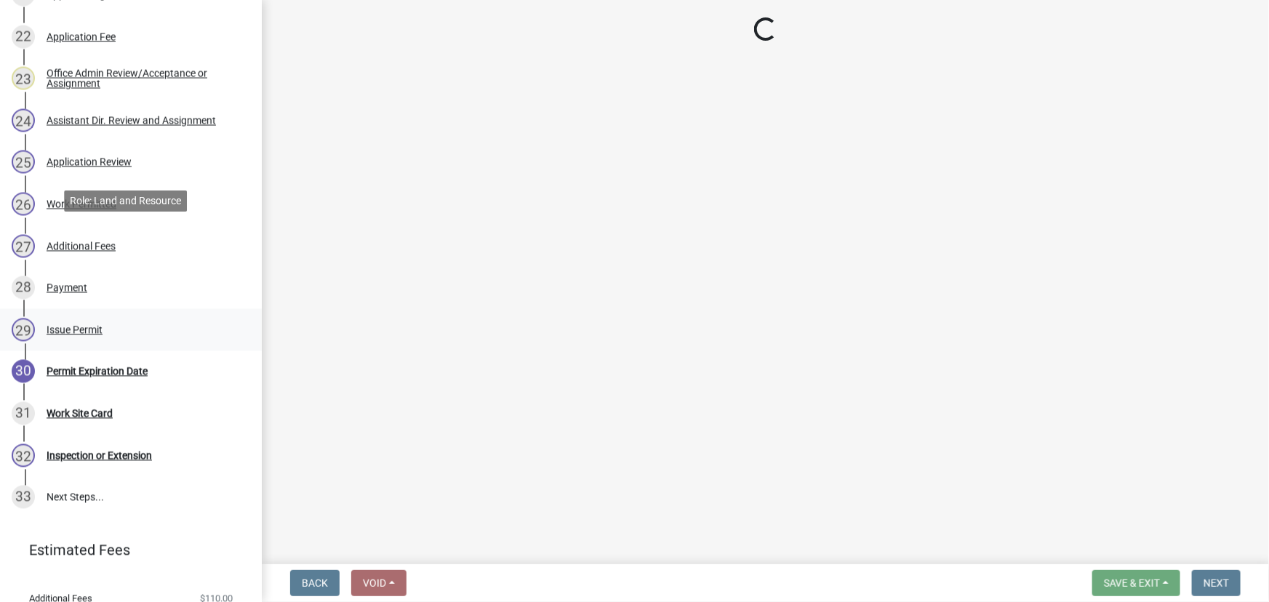
scroll to position [1250, 0]
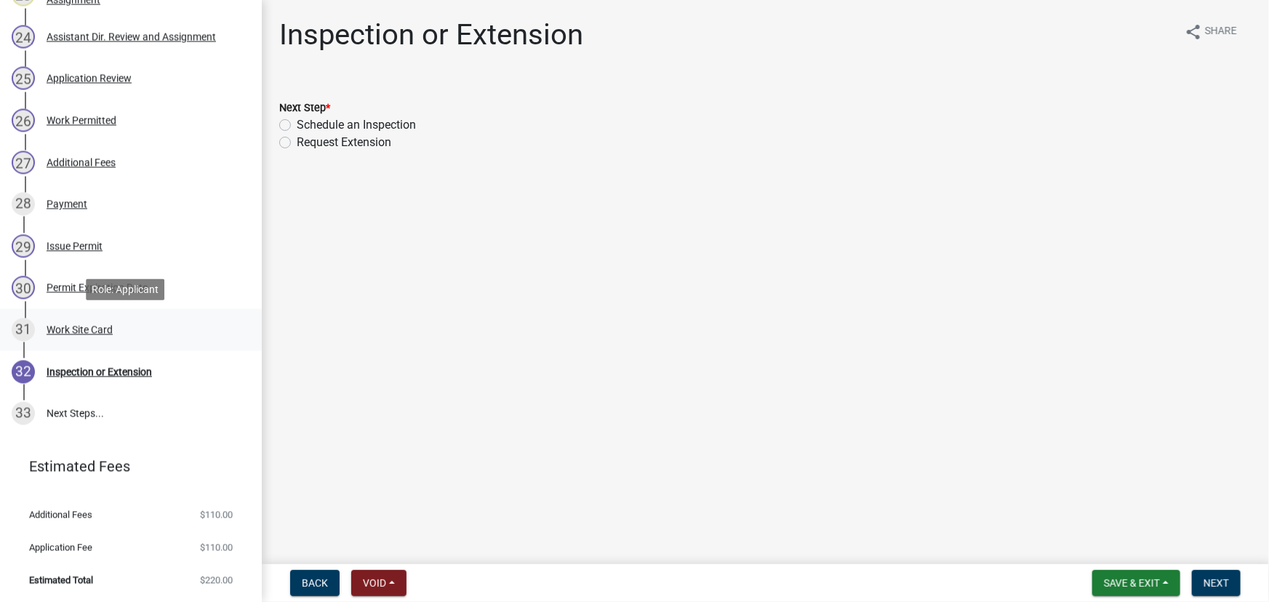
click at [59, 320] on div "31 Work Site Card" at bounding box center [125, 330] width 227 height 23
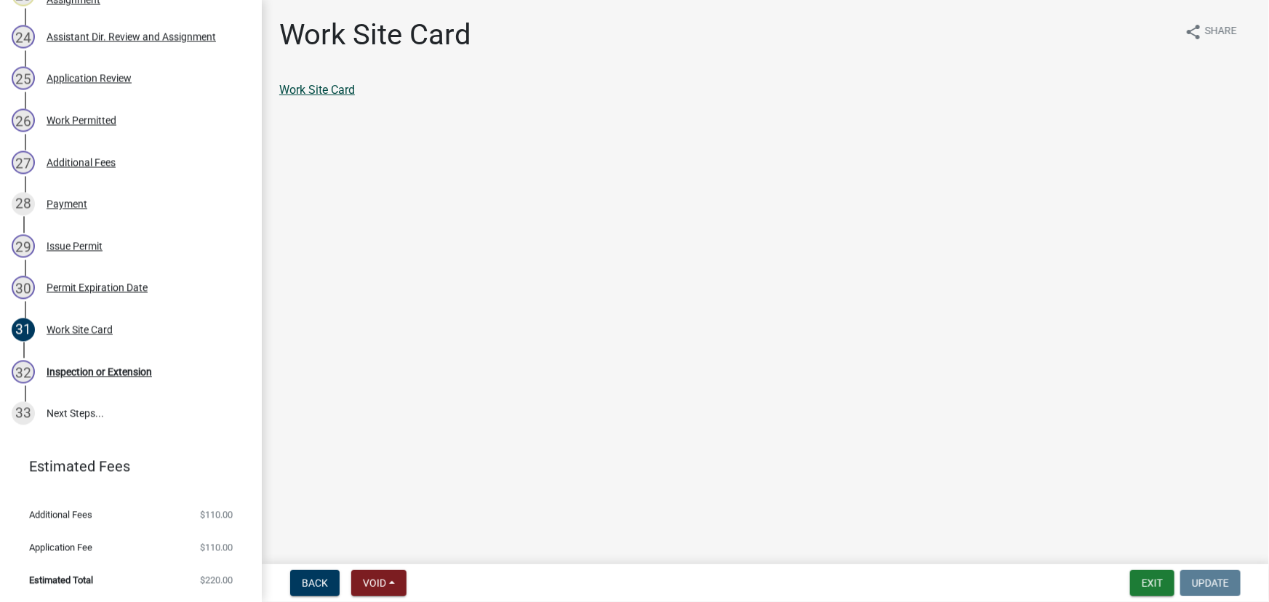
click at [348, 95] on link "Work Site Card" at bounding box center [317, 90] width 76 height 14
click at [97, 160] on div "Additional Fees" at bounding box center [81, 163] width 69 height 10
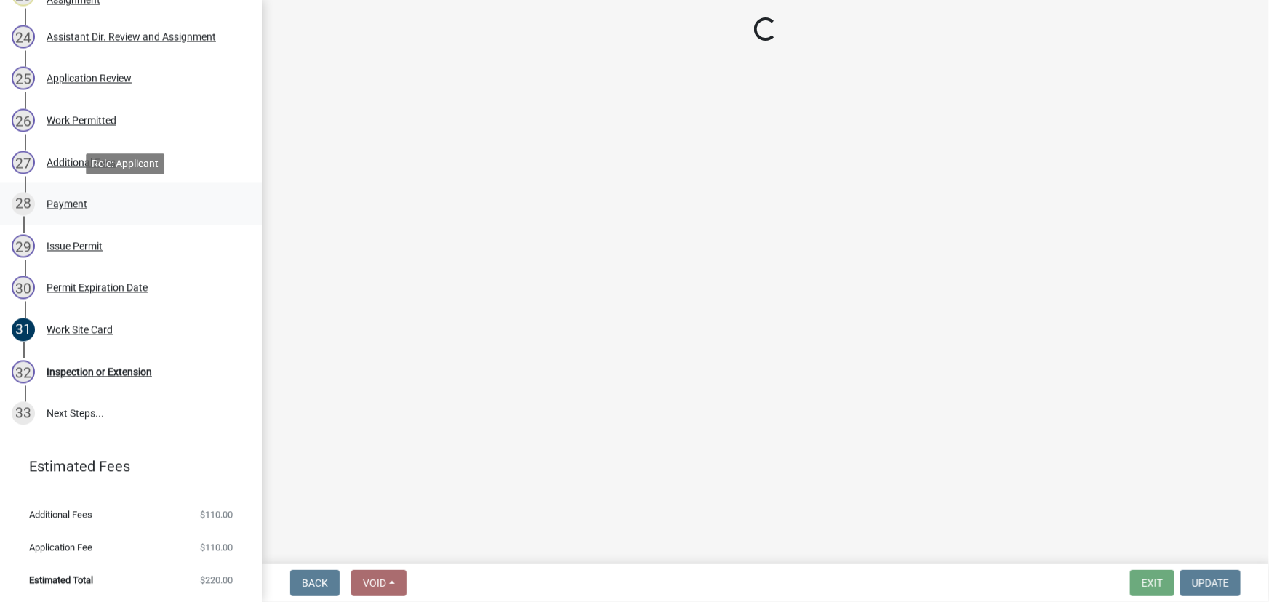
click at [76, 199] on div "Payment" at bounding box center [67, 204] width 41 height 10
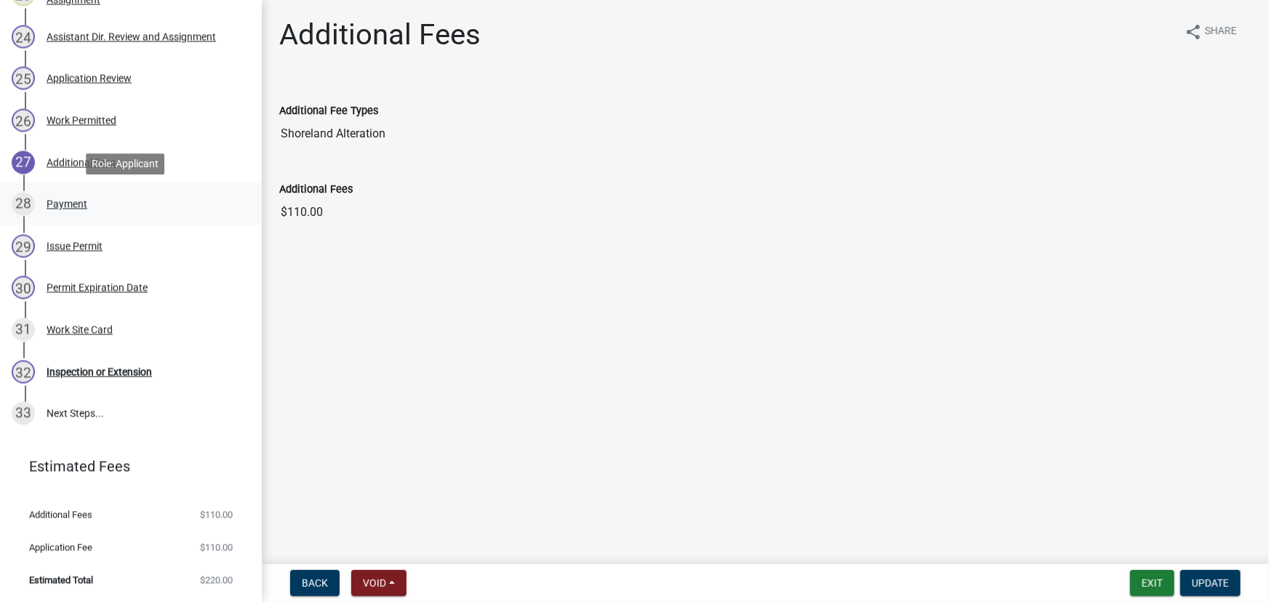
click at [76, 199] on div "Payment" at bounding box center [67, 204] width 41 height 10
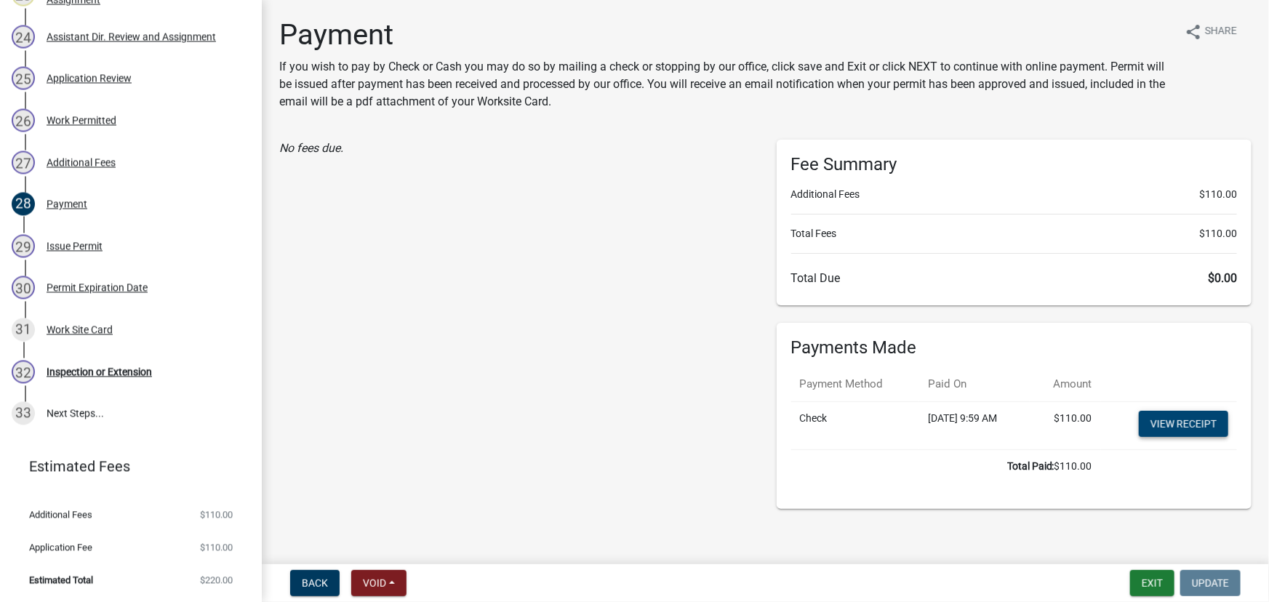
click at [1175, 415] on link "View receipt" at bounding box center [1183, 424] width 89 height 26
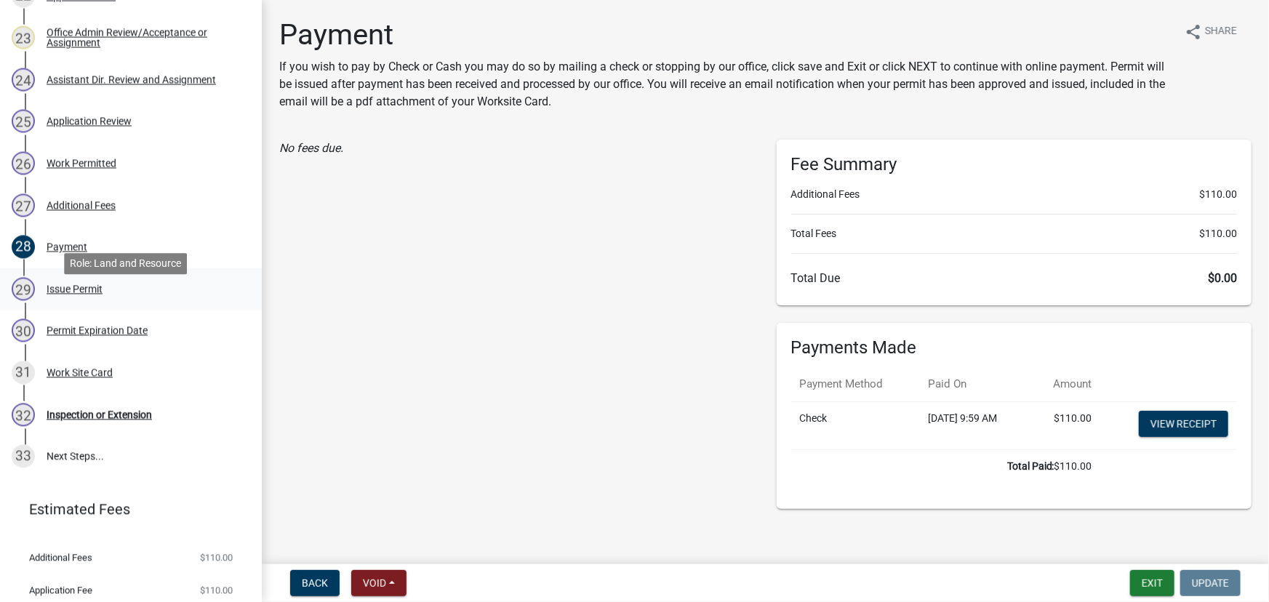
scroll to position [1183, 0]
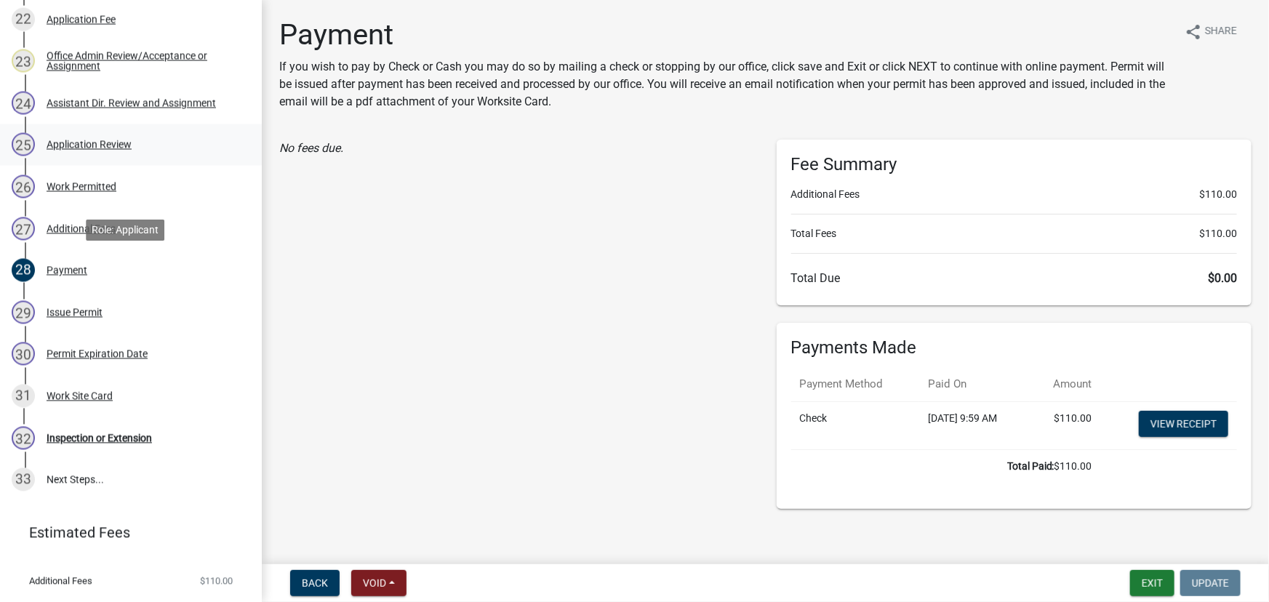
drag, startPoint x: 101, startPoint y: 223, endPoint x: 168, endPoint y: 159, distance: 92.1
click at [95, 23] on div "Application Fee" at bounding box center [81, 20] width 69 height 10
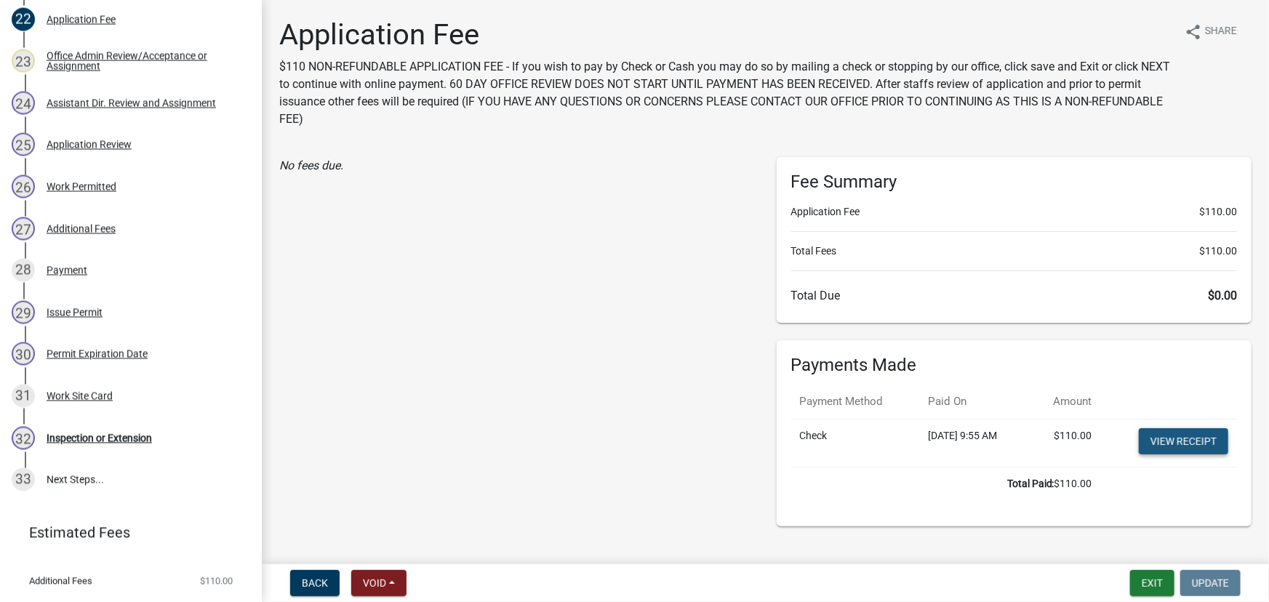
click at [1183, 439] on link "View receipt" at bounding box center [1183, 441] width 89 height 26
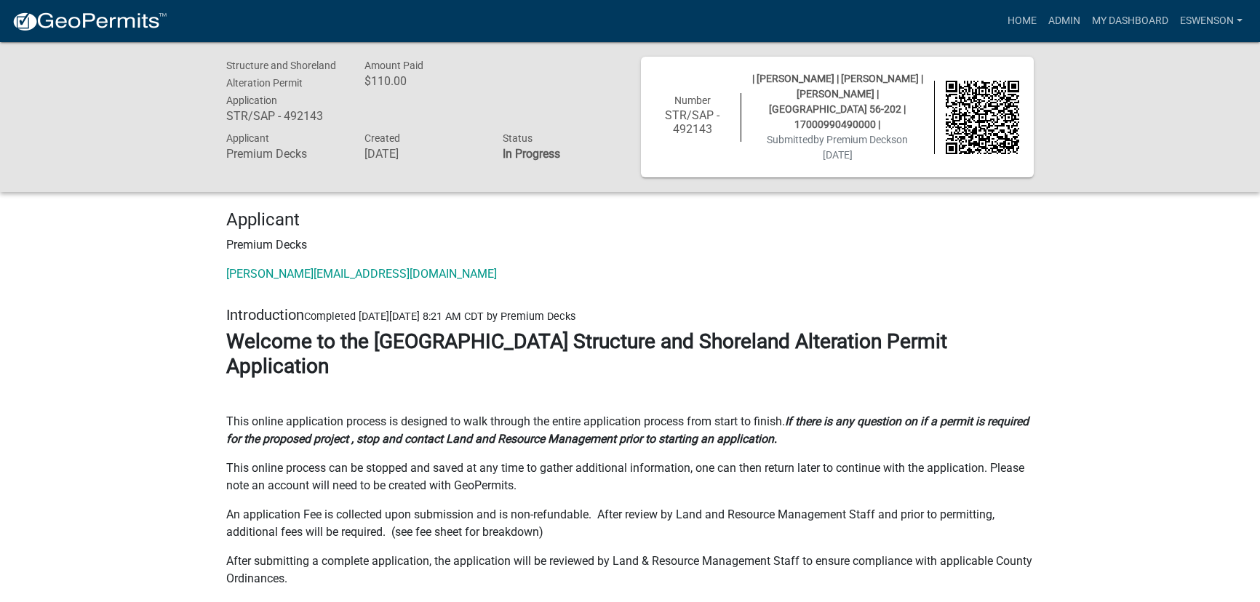
scroll to position [16645, 0]
